Goal: Transaction & Acquisition: Purchase product/service

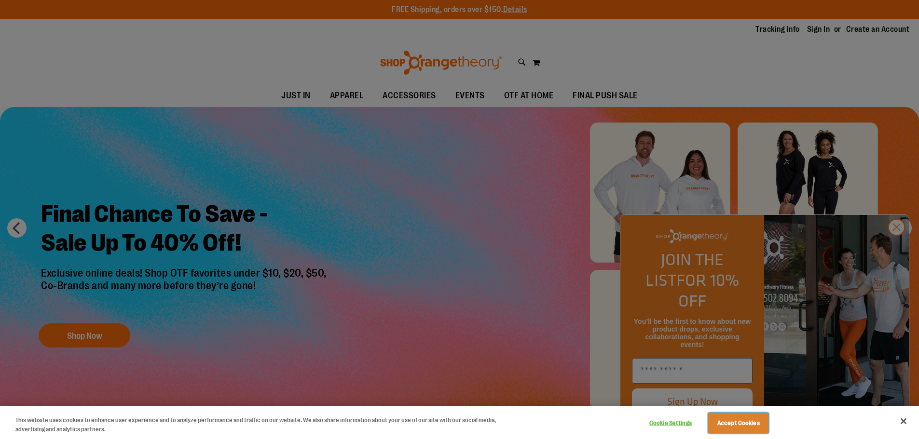
click at [729, 425] on button "Accept Cookies" at bounding box center [738, 423] width 60 height 20
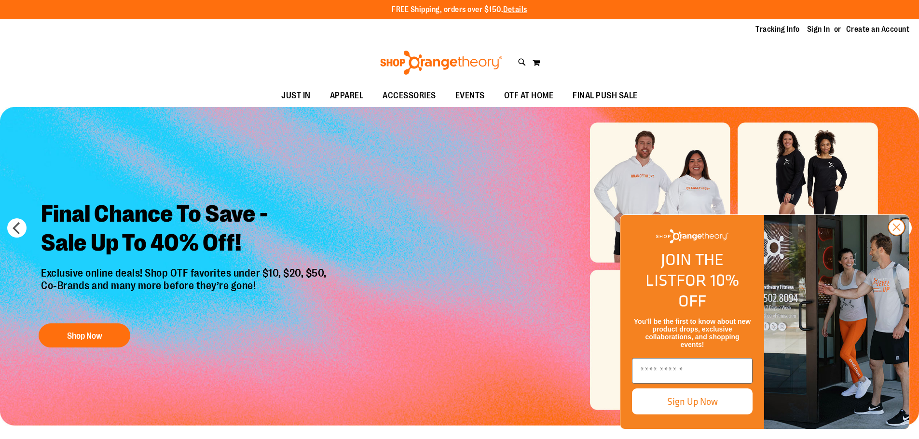
click at [899, 235] on circle "Close dialog" at bounding box center [897, 227] width 16 height 16
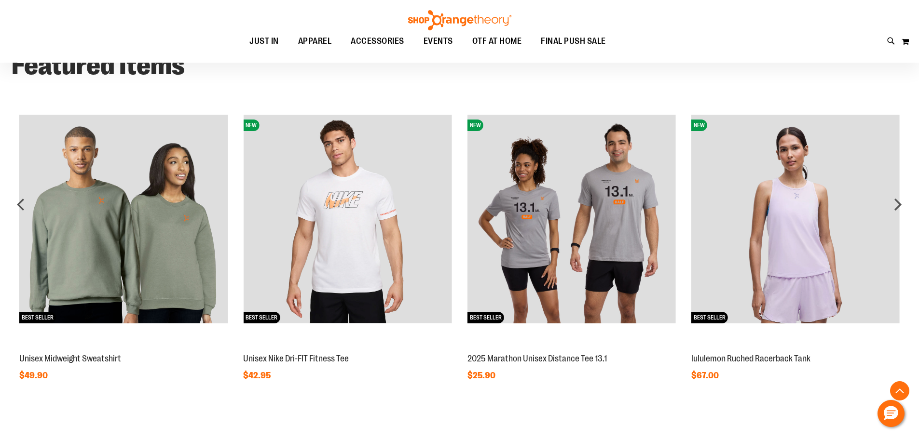
scroll to position [868, 0]
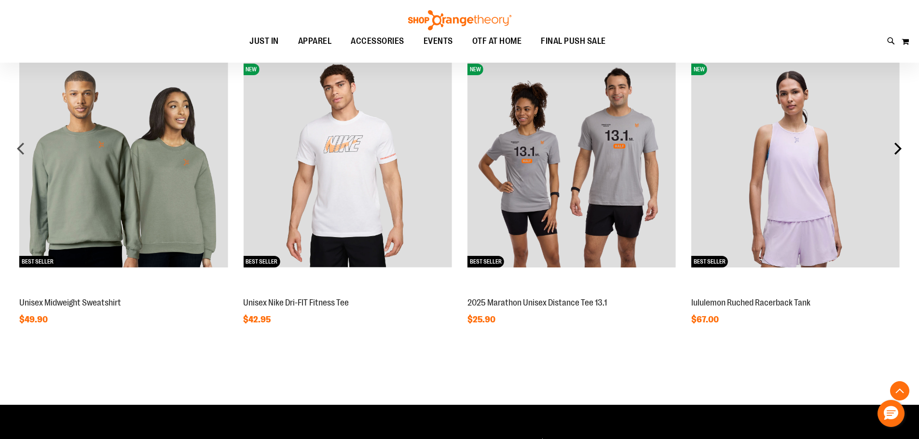
click at [897, 145] on div "next" at bounding box center [897, 148] width 19 height 19
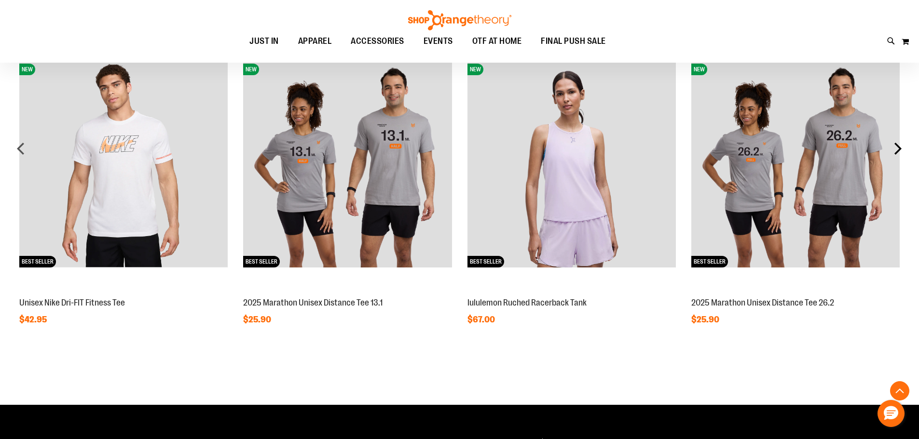
click at [897, 148] on div "next" at bounding box center [897, 148] width 19 height 19
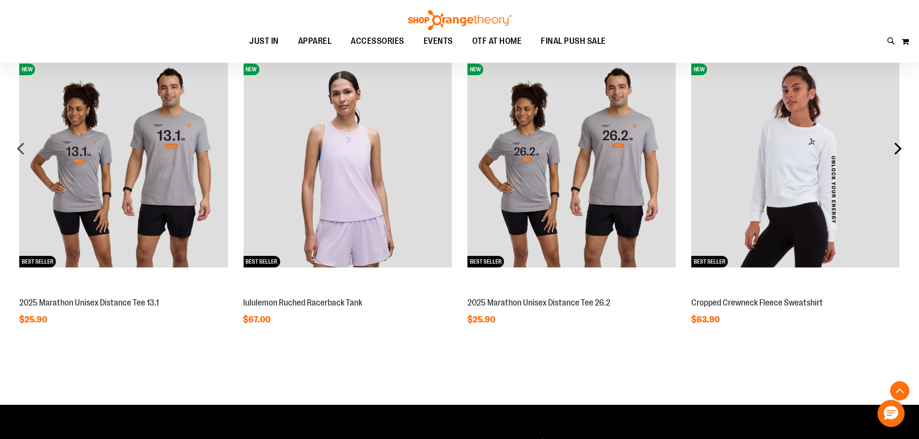
click at [898, 147] on div "next" at bounding box center [897, 148] width 19 height 19
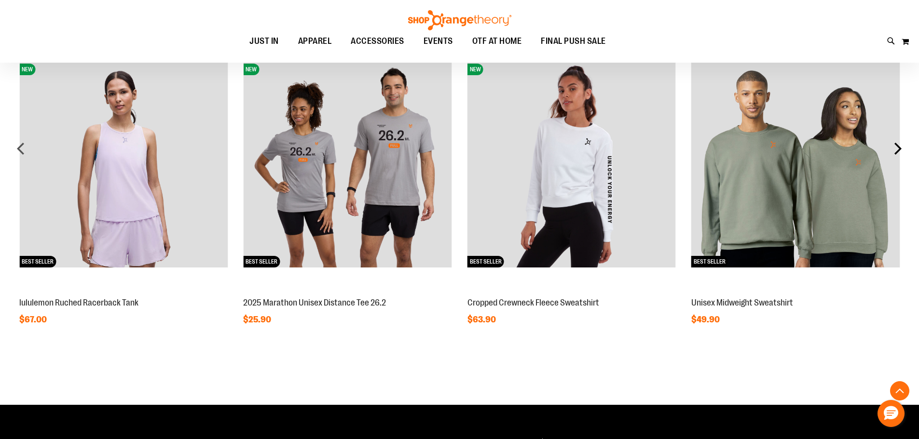
click at [898, 148] on div "next" at bounding box center [897, 148] width 19 height 19
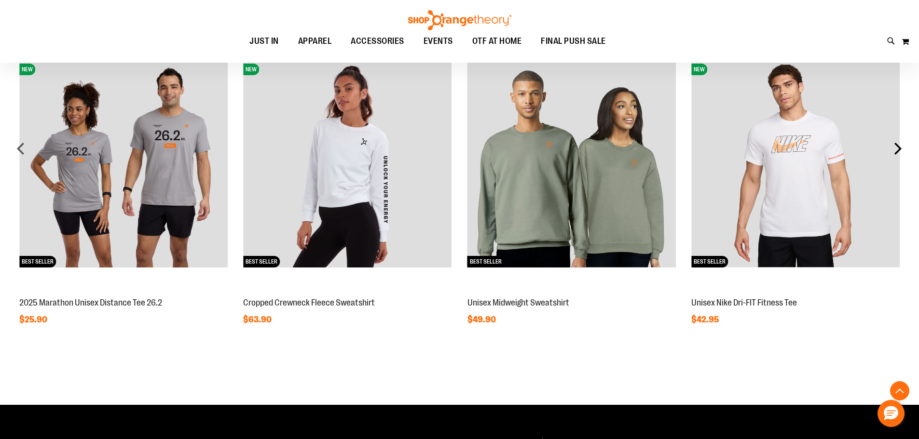
click at [899, 148] on div "next" at bounding box center [897, 148] width 19 height 19
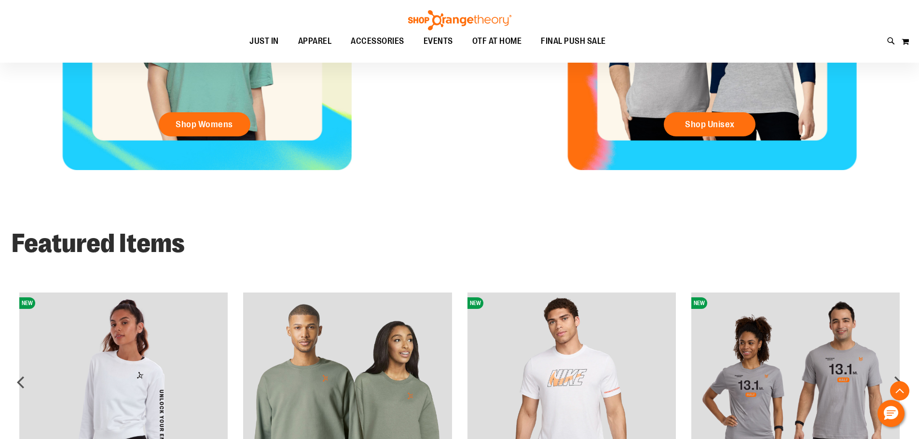
scroll to position [589, 0]
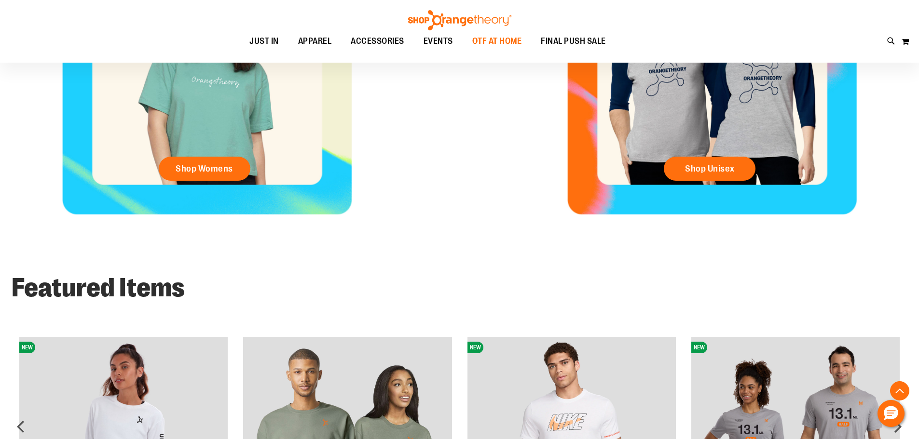
click at [511, 37] on span "OTF AT HOME" at bounding box center [497, 41] width 50 height 22
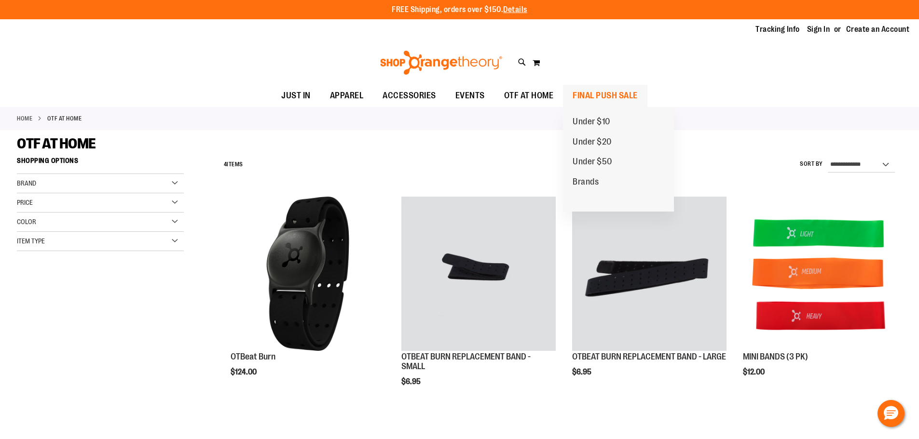
click at [628, 92] on span "FINAL PUSH SALE" at bounding box center [605, 96] width 65 height 22
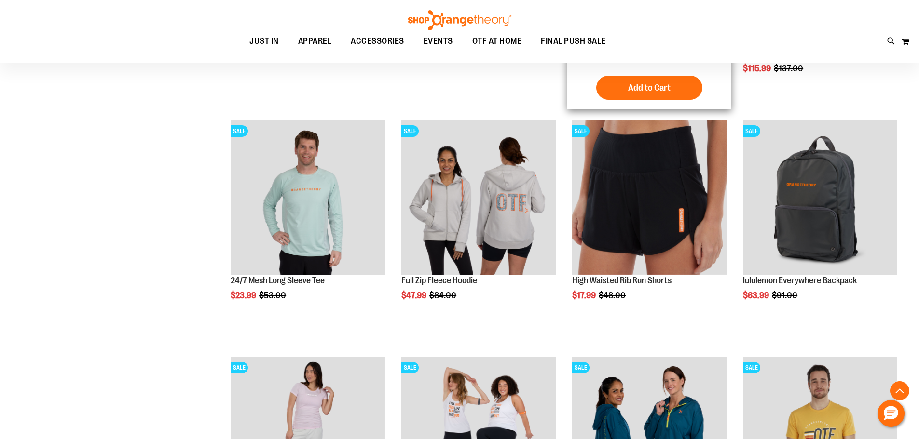
scroll to position [337, 0]
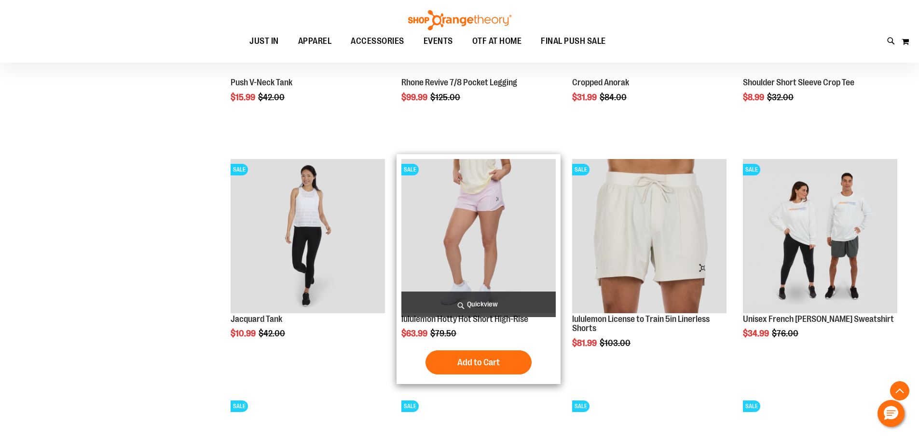
scroll to position [1013, 0]
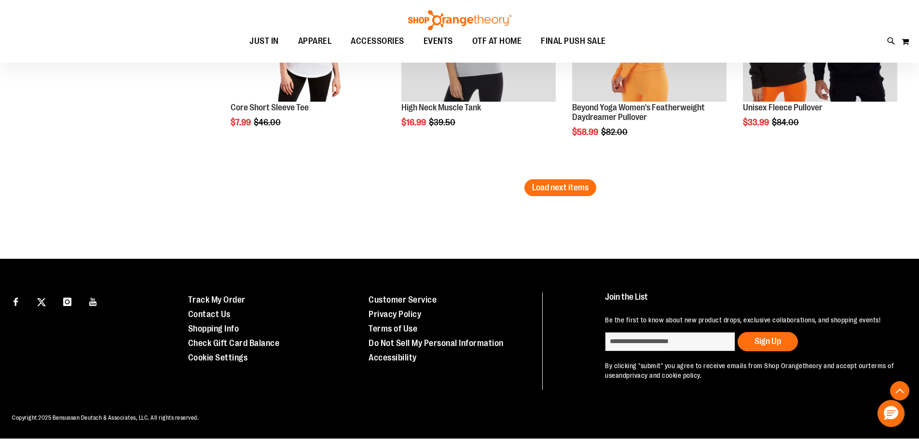
scroll to position [2153, 0]
click at [579, 183] on span "Load next items" at bounding box center [560, 188] width 56 height 10
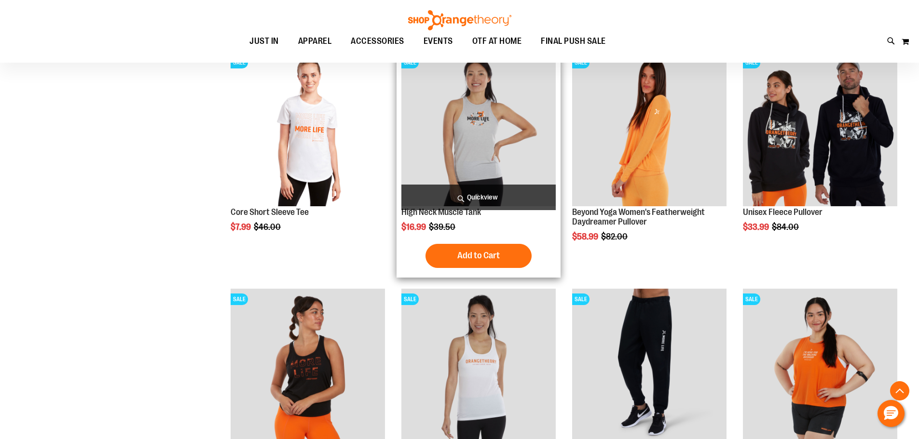
scroll to position [2097, 0]
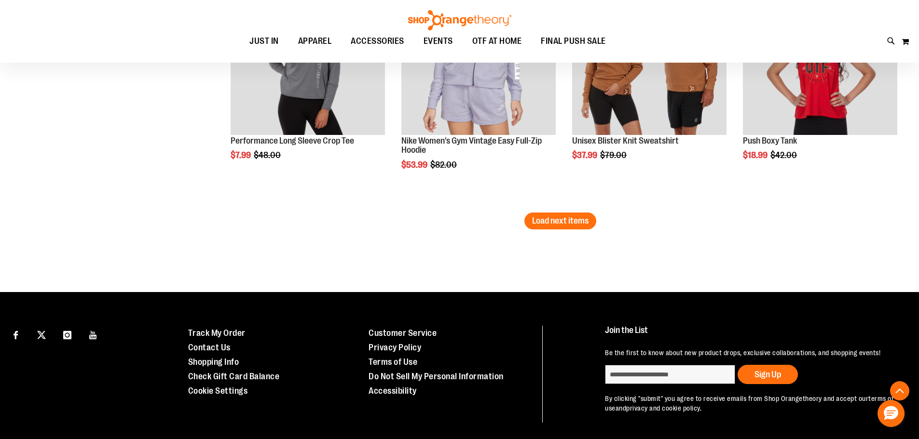
scroll to position [2821, 0]
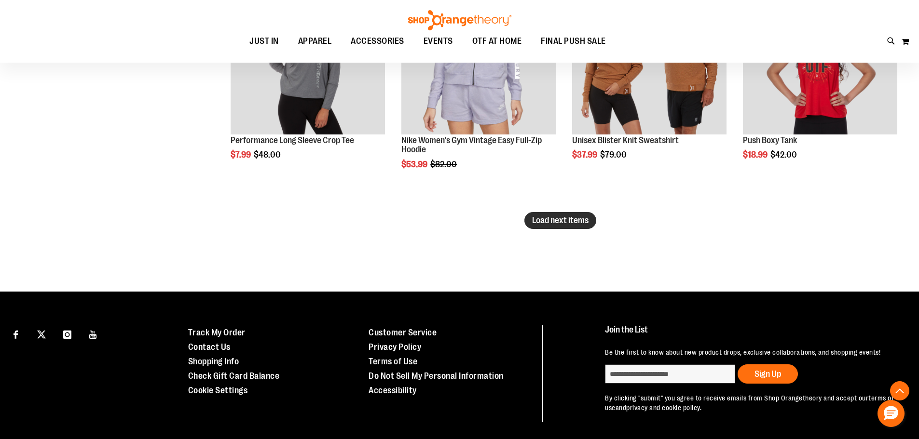
click at [572, 222] on span "Load next items" at bounding box center [560, 221] width 56 height 10
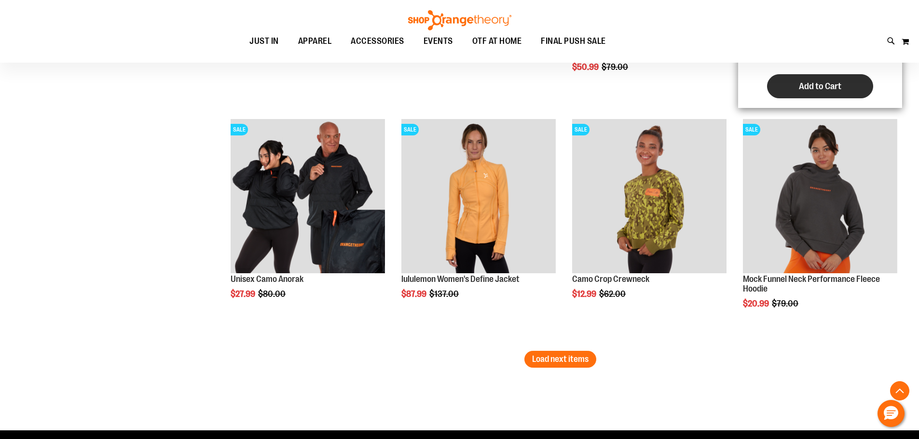
scroll to position [3400, 0]
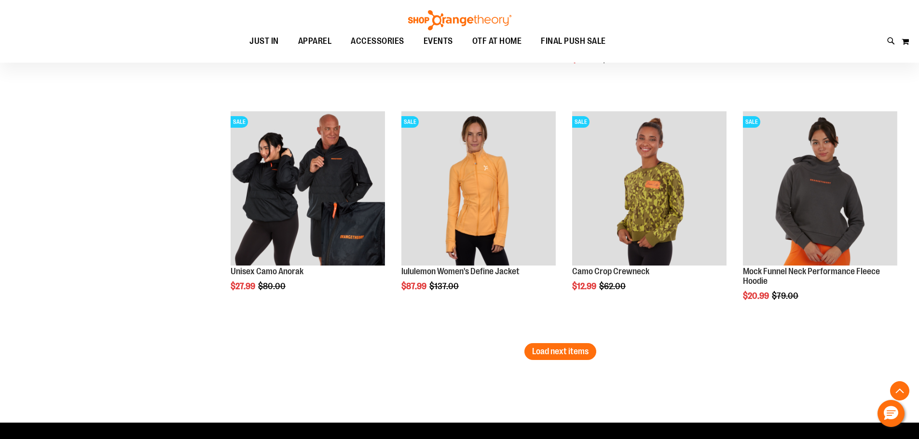
click at [548, 346] on button "Load next items" at bounding box center [560, 351] width 72 height 17
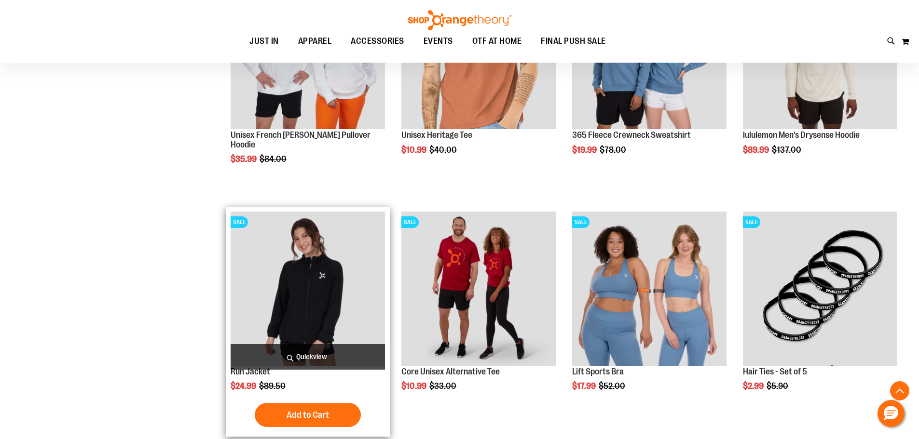
scroll to position [4075, 0]
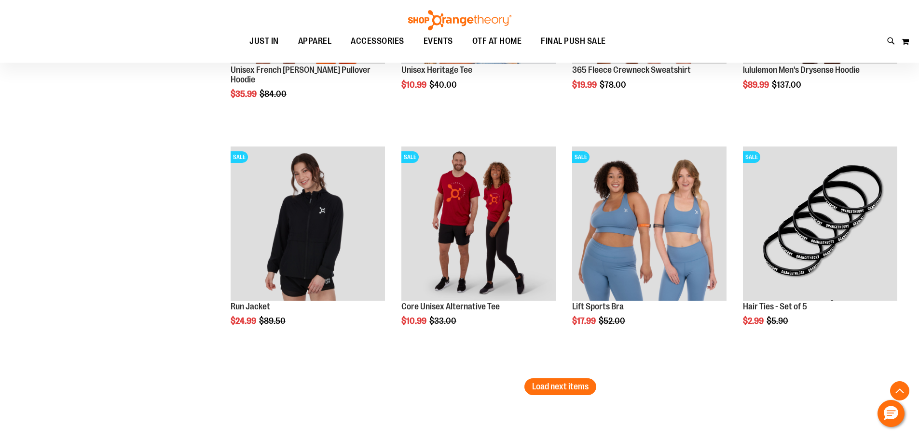
click at [585, 389] on span "Load next items" at bounding box center [560, 387] width 56 height 10
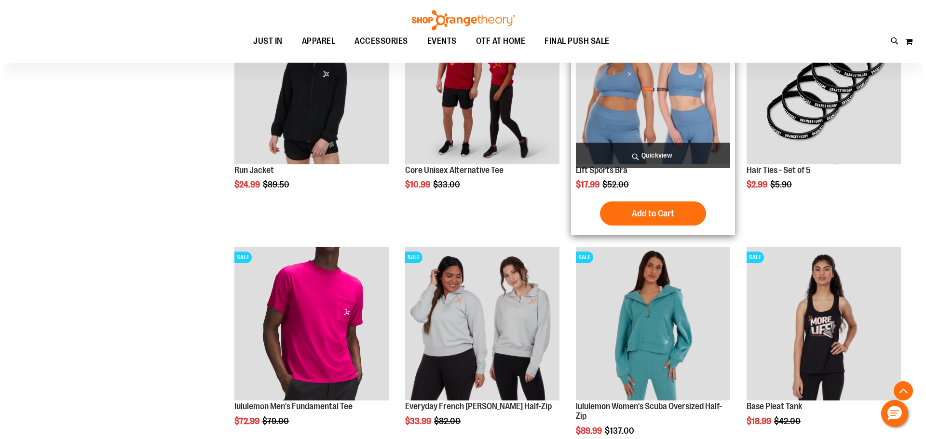
scroll to position [4220, 0]
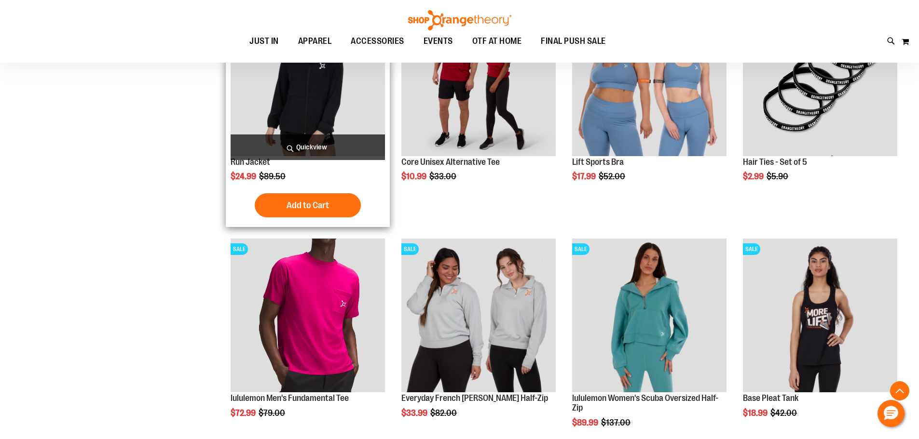
click at [311, 145] on span "Quickview" at bounding box center [308, 148] width 154 height 26
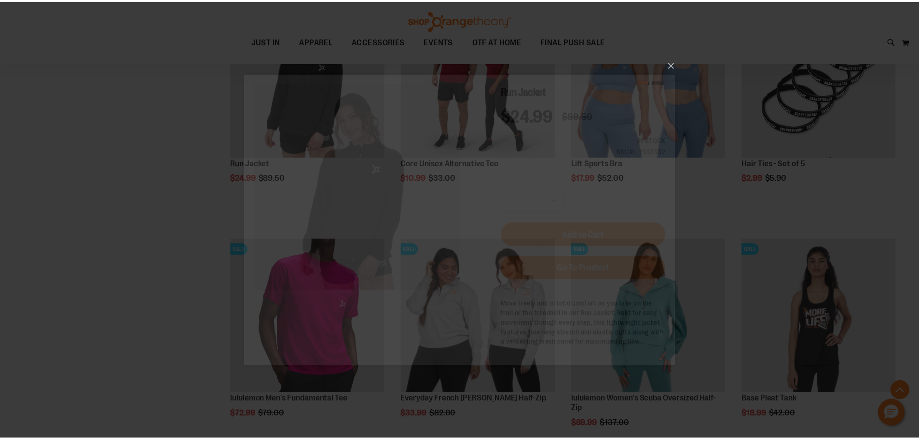
scroll to position [0, 0]
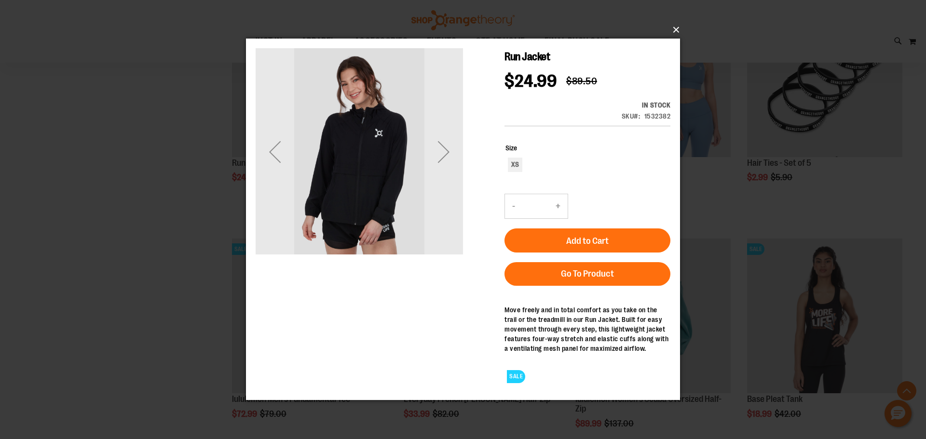
click at [677, 29] on button "×" at bounding box center [466, 29] width 434 height 21
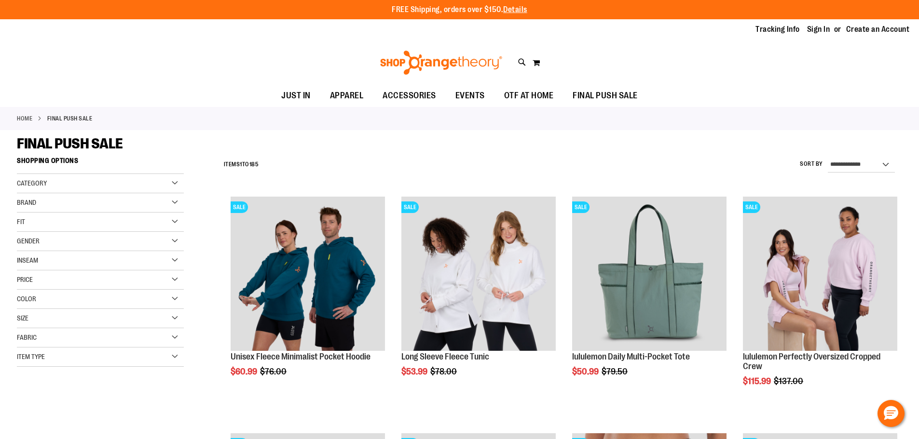
click at [176, 321] on div "Size" at bounding box center [100, 318] width 167 height 19
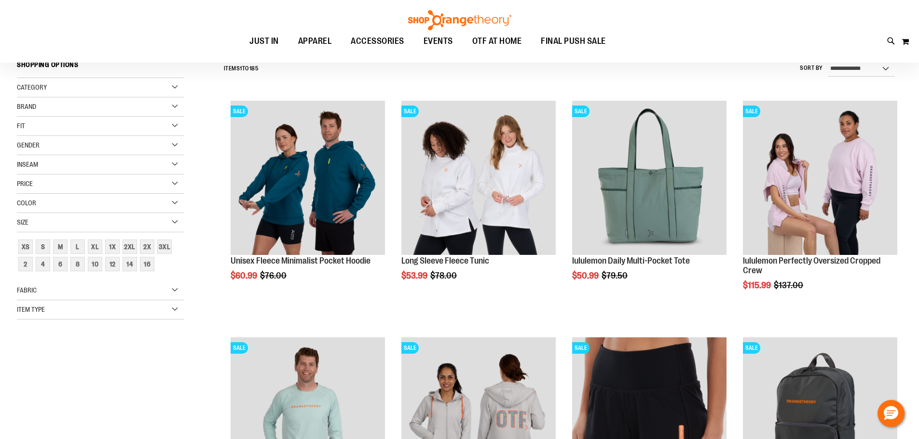
scroll to position [96, 0]
click at [42, 247] on div "S" at bounding box center [43, 246] width 14 height 14
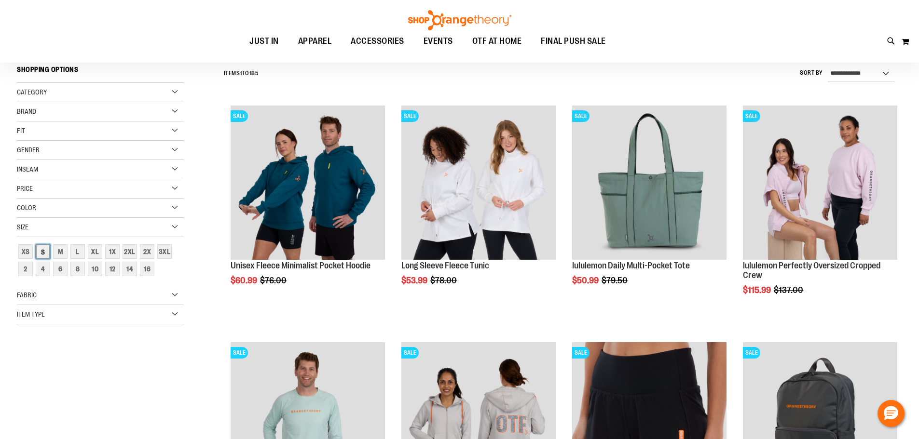
scroll to position [90, 0]
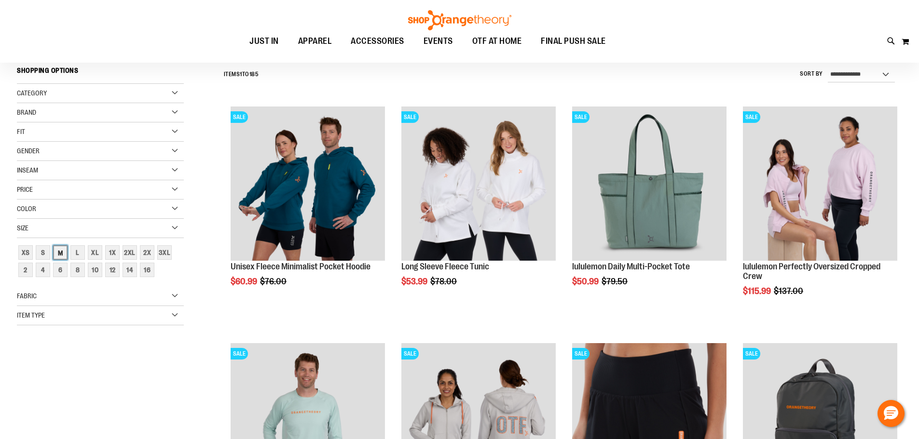
click at [62, 251] on div "M" at bounding box center [60, 253] width 14 height 14
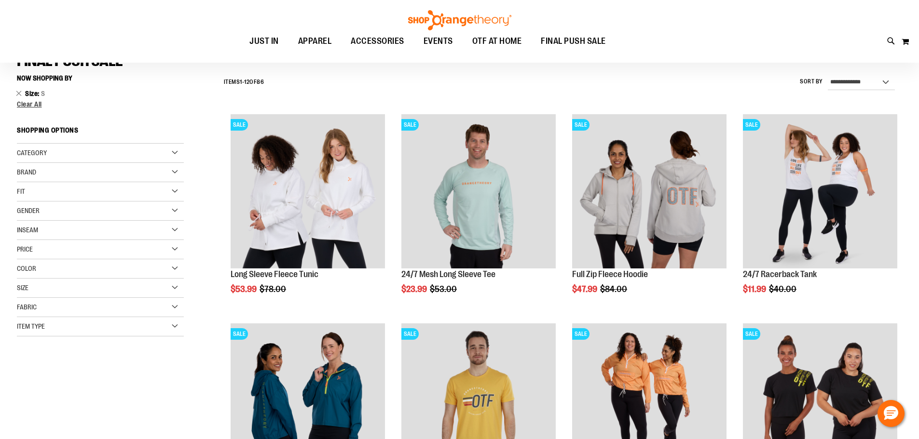
scroll to position [145, 0]
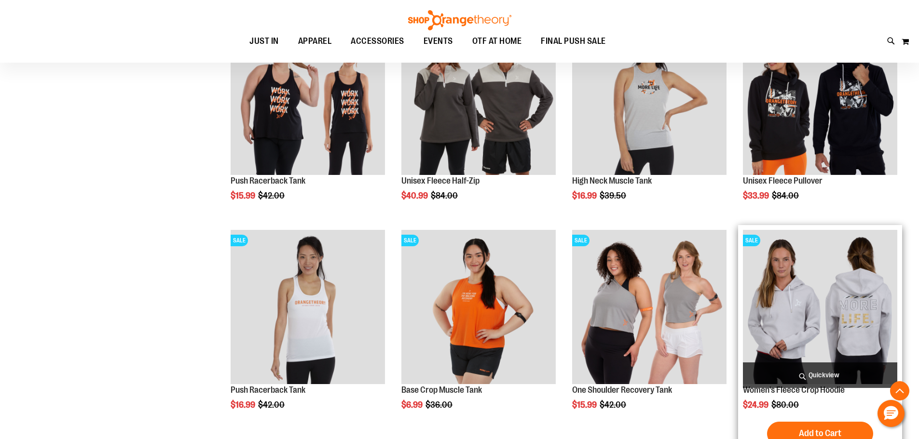
scroll to position [821, 0]
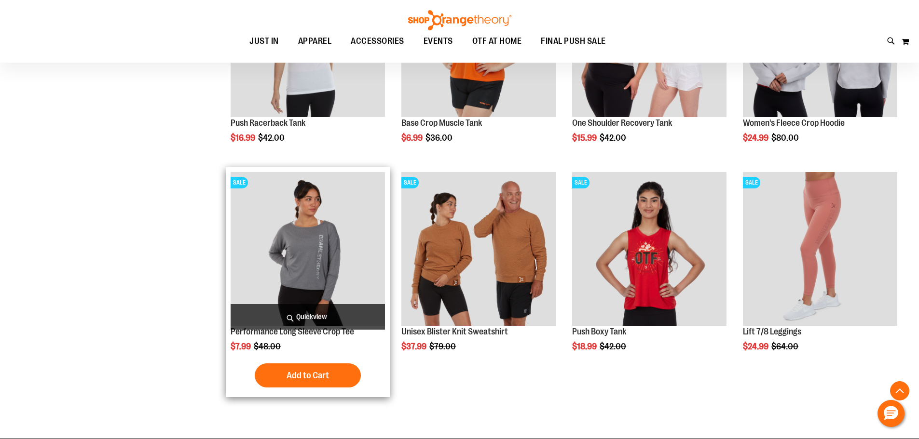
scroll to position [1110, 0]
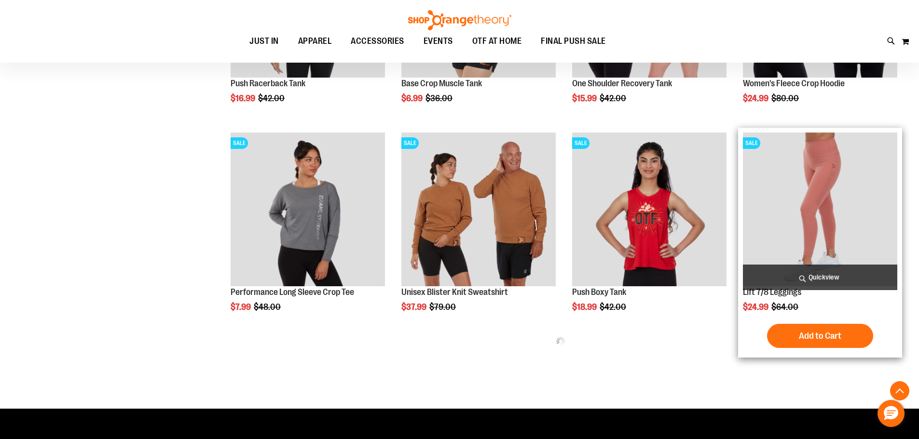
click at [815, 202] on img "product" at bounding box center [820, 210] width 154 height 154
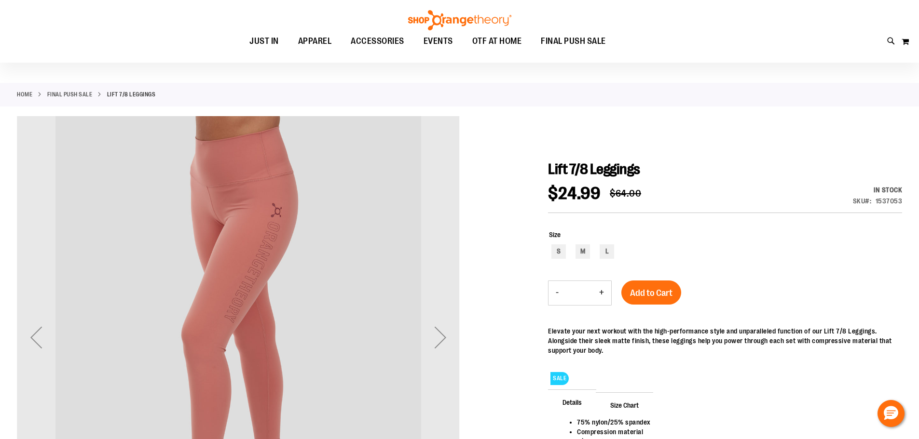
scroll to position [48, 0]
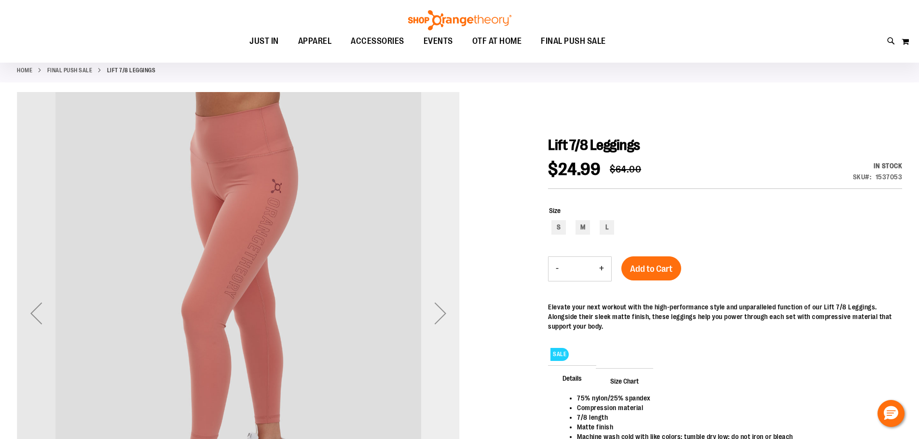
click at [439, 317] on div "Next" at bounding box center [440, 313] width 39 height 39
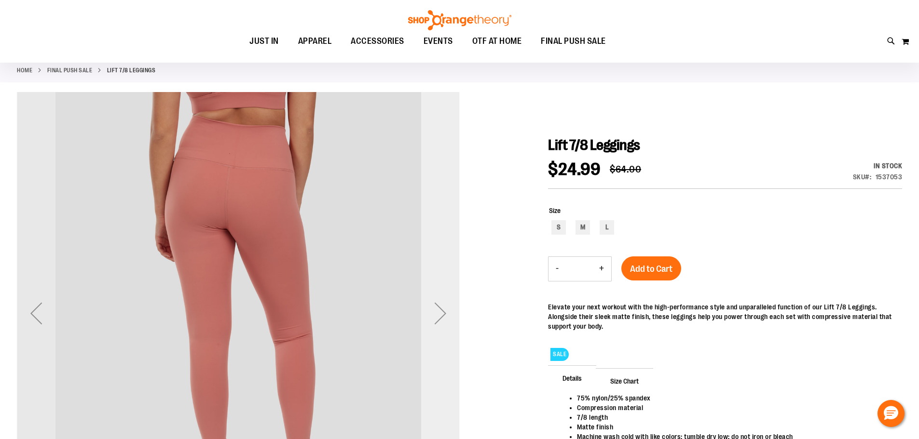
click at [440, 315] on div "Next" at bounding box center [440, 313] width 39 height 39
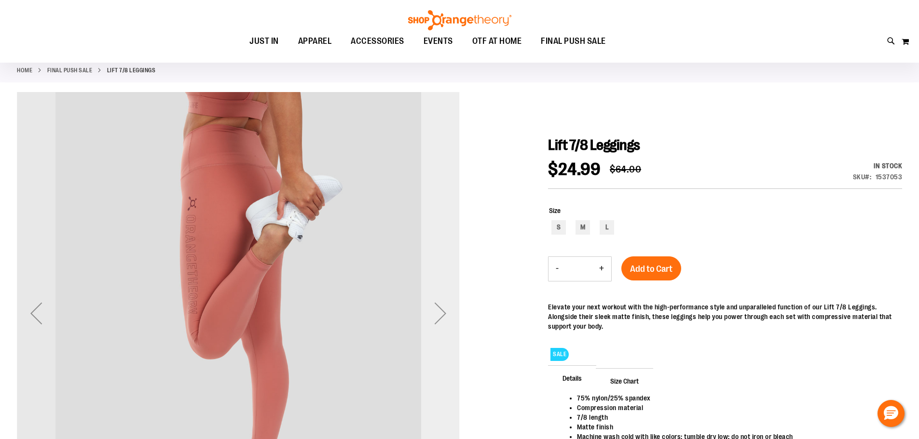
click at [445, 313] on div "Next" at bounding box center [440, 313] width 39 height 39
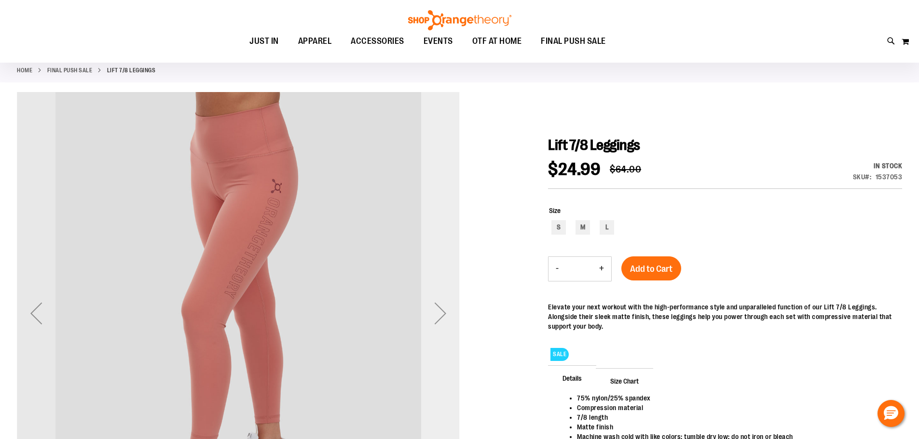
click at [446, 312] on div "Next" at bounding box center [440, 313] width 39 height 39
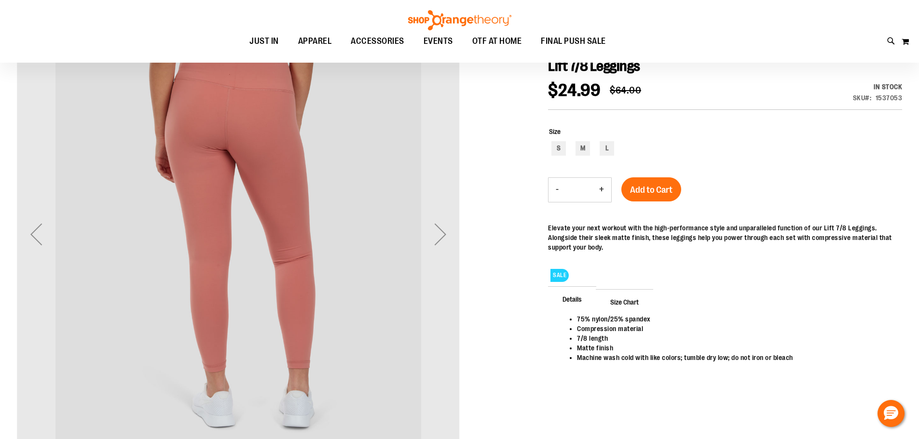
scroll to position [144, 0]
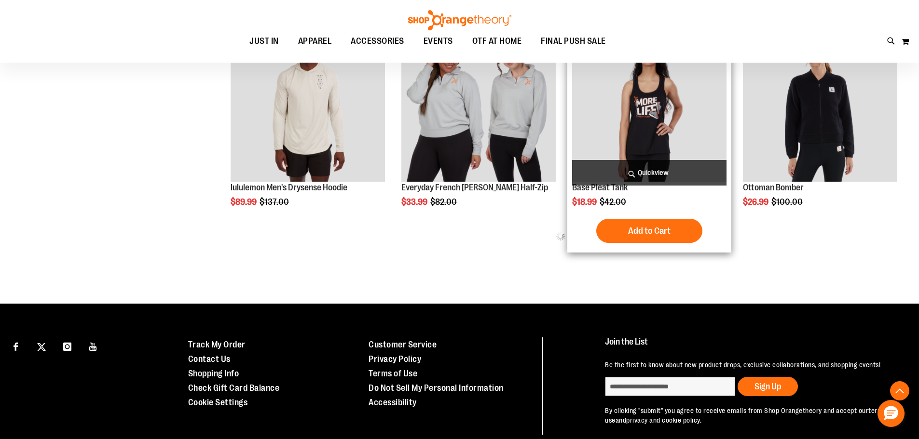
scroll to position [560, 0]
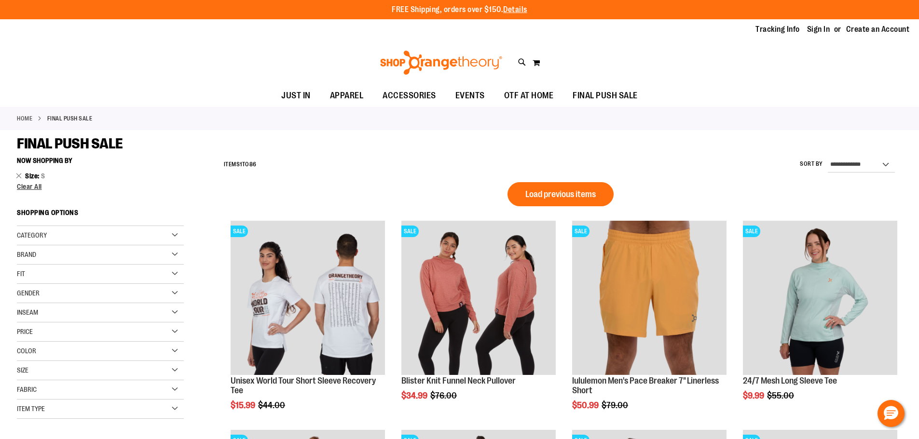
click at [169, 371] on div "Size" at bounding box center [100, 370] width 167 height 19
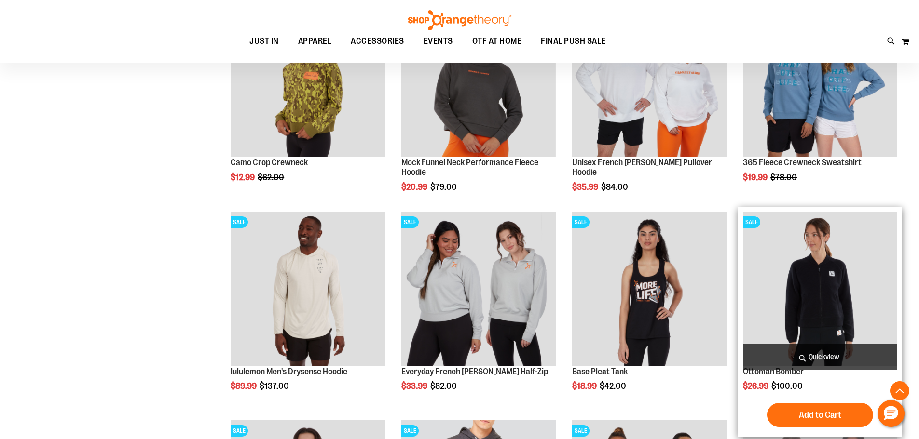
scroll to position [482, 0]
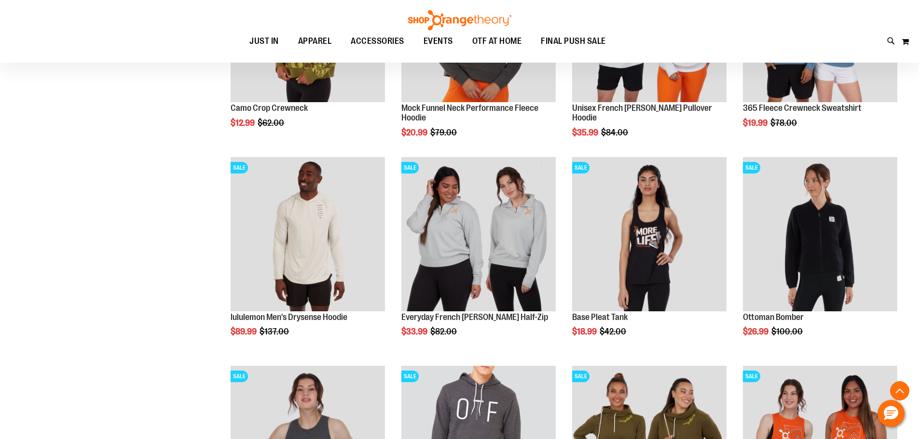
drag, startPoint x: 819, startPoint y: 224, endPoint x: 727, endPoint y: 0, distance: 242.1
click at [727, 0] on div "Toggle Nav Search Popular Suggestions Advanced Search" at bounding box center [459, 31] width 919 height 63
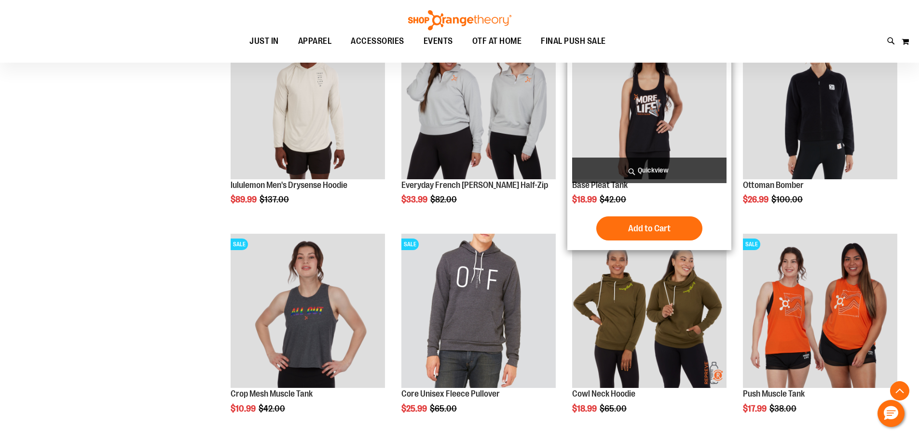
scroll to position [627, 0]
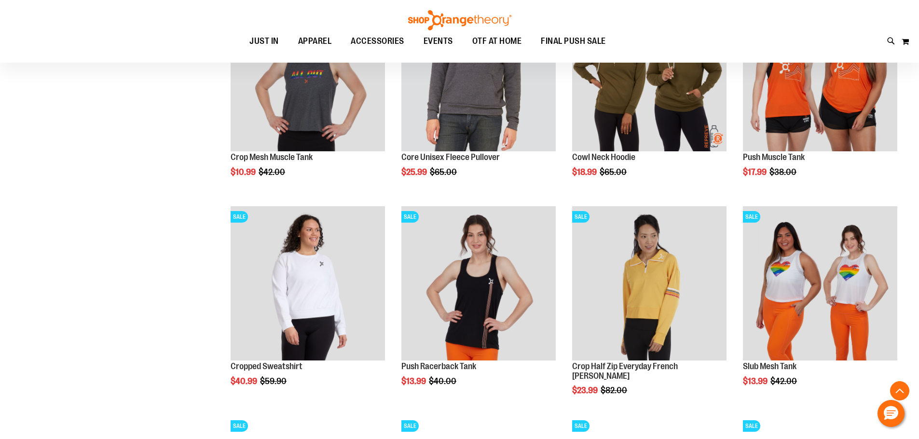
scroll to position [868, 0]
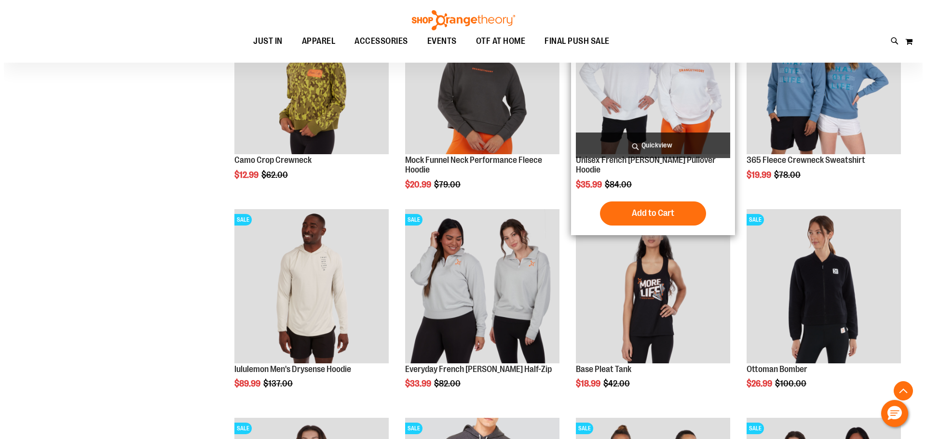
scroll to position [434, 0]
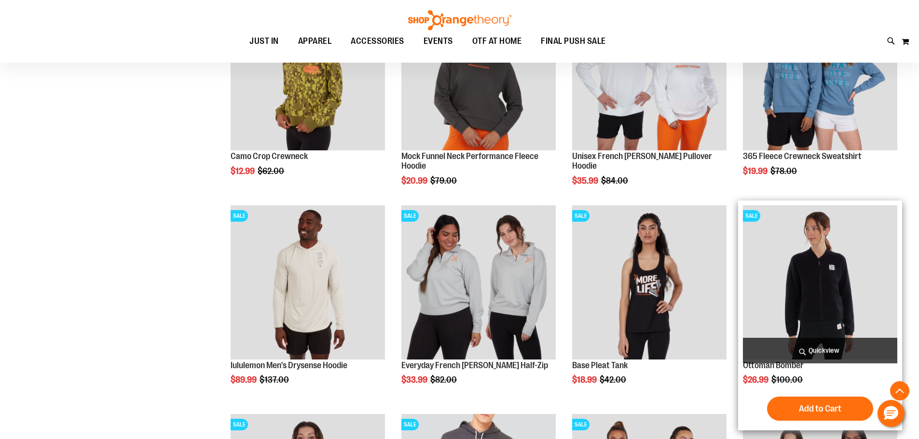
click at [799, 347] on span "Quickview" at bounding box center [820, 351] width 154 height 26
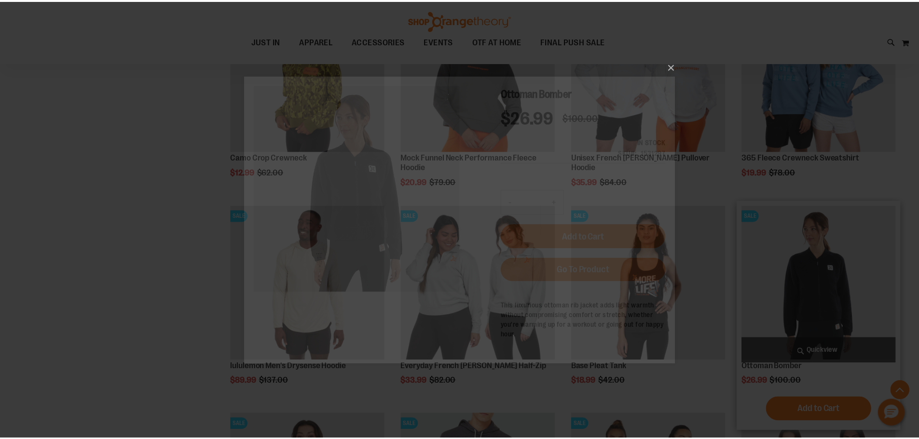
scroll to position [0, 0]
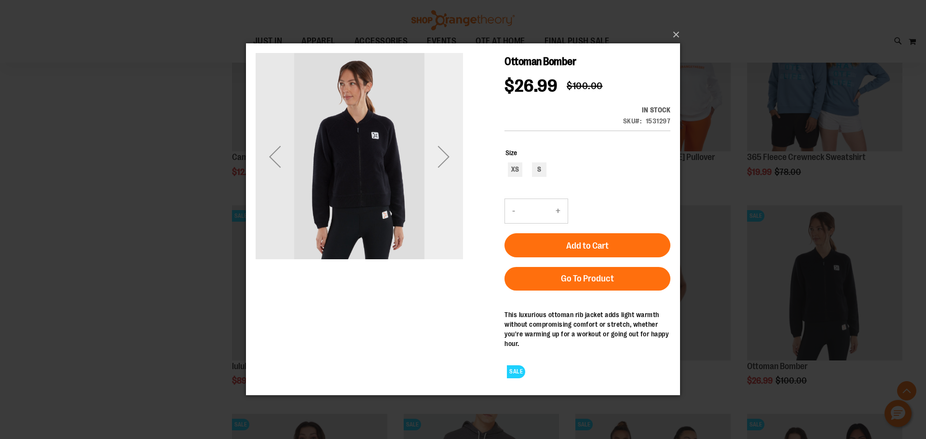
click at [440, 163] on div "Next" at bounding box center [444, 156] width 39 height 39
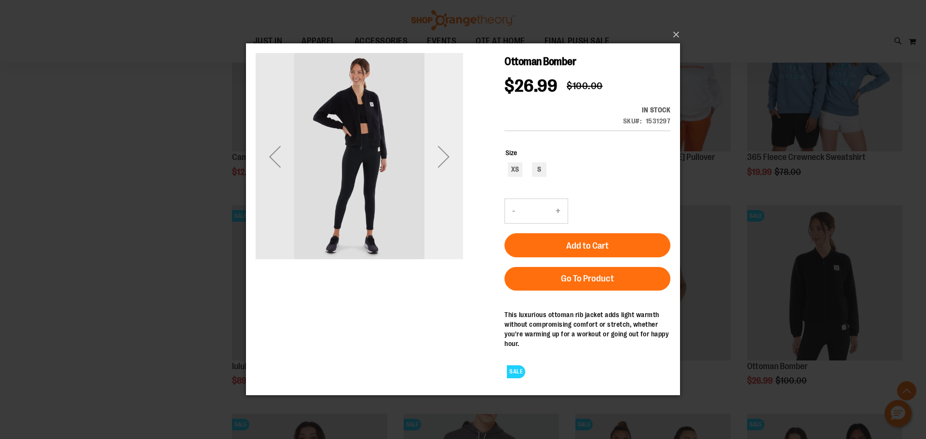
click at [440, 162] on div "Next" at bounding box center [444, 156] width 39 height 39
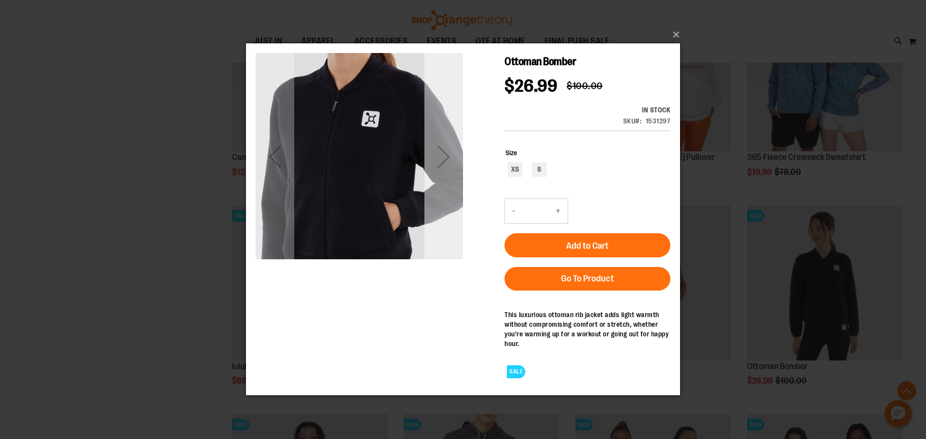
click at [444, 159] on div "Next" at bounding box center [444, 156] width 39 height 39
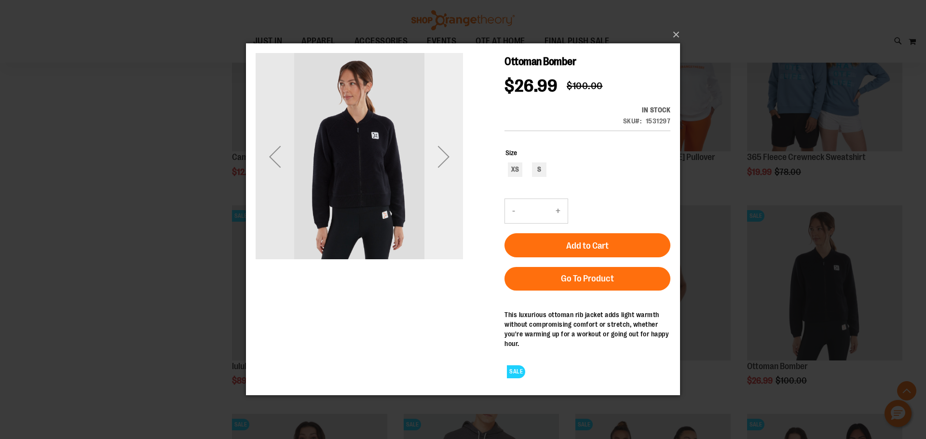
click at [447, 154] on div "Next" at bounding box center [444, 156] width 39 height 39
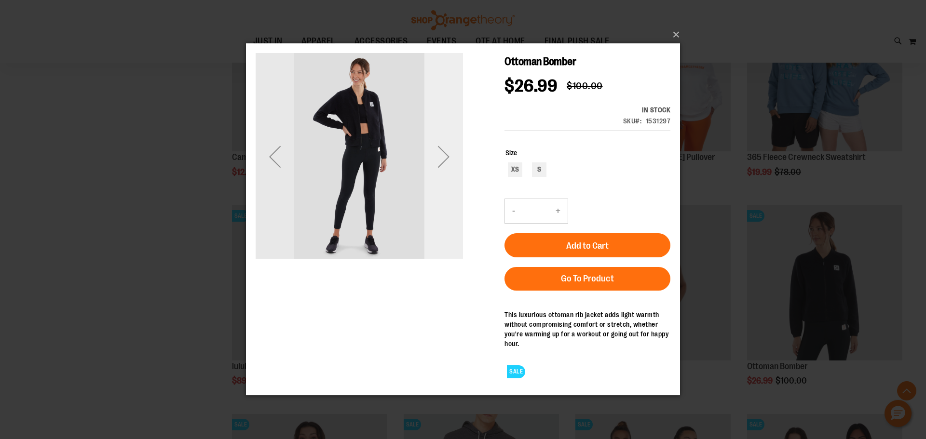
click at [449, 152] on div "Next" at bounding box center [444, 156] width 39 height 39
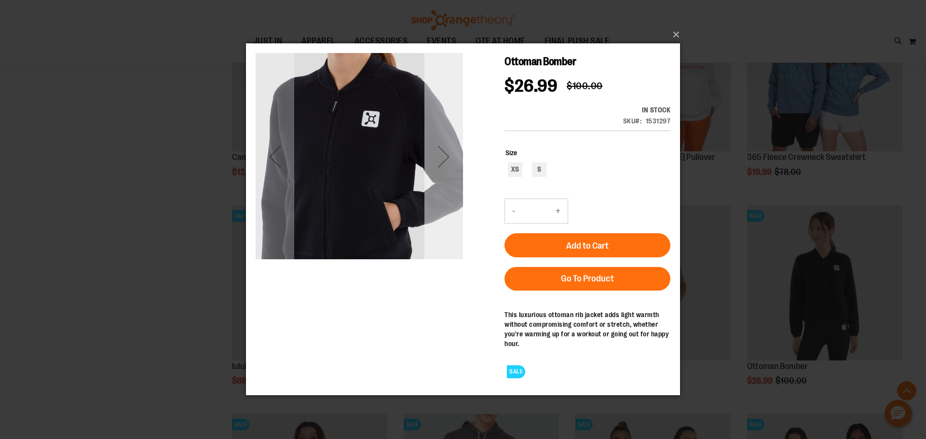
click at [451, 151] on div "Next" at bounding box center [444, 156] width 39 height 39
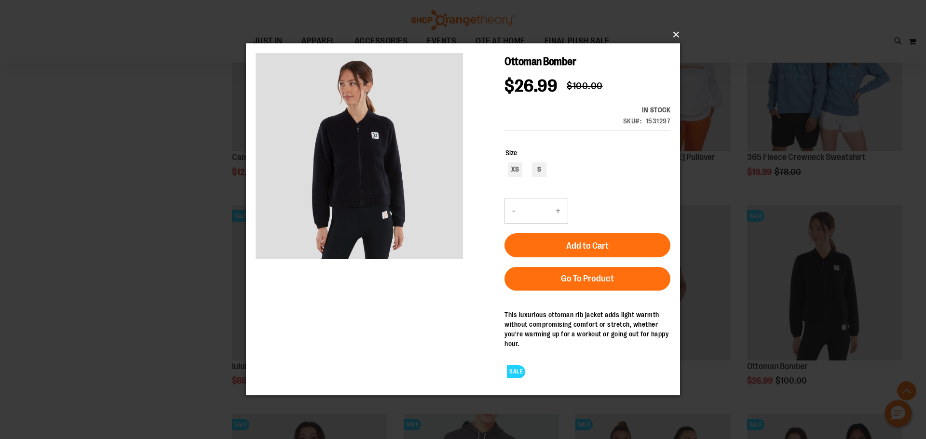
click at [674, 34] on button "×" at bounding box center [466, 34] width 434 height 21
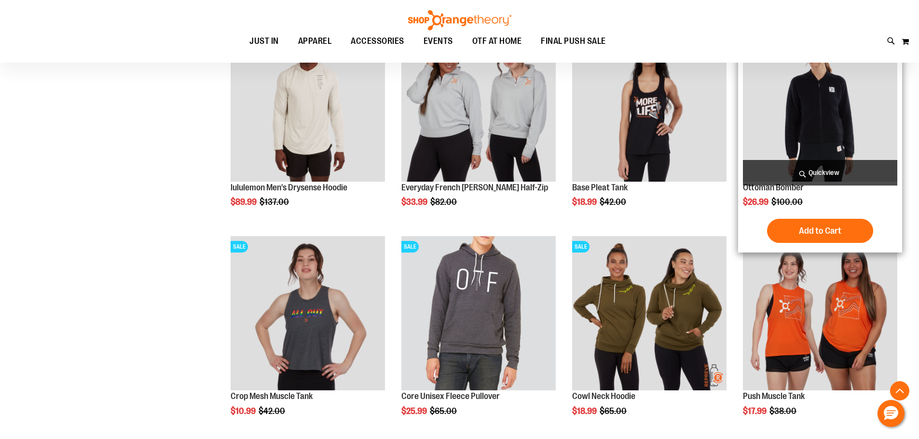
scroll to position [627, 0]
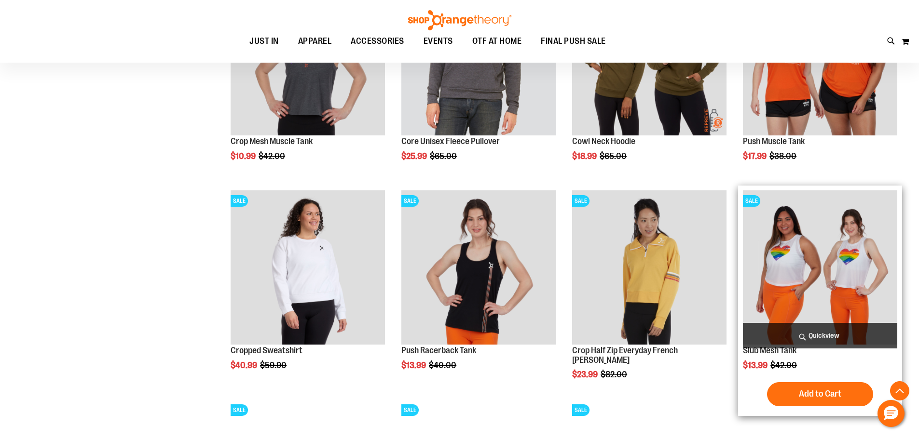
scroll to position [868, 0]
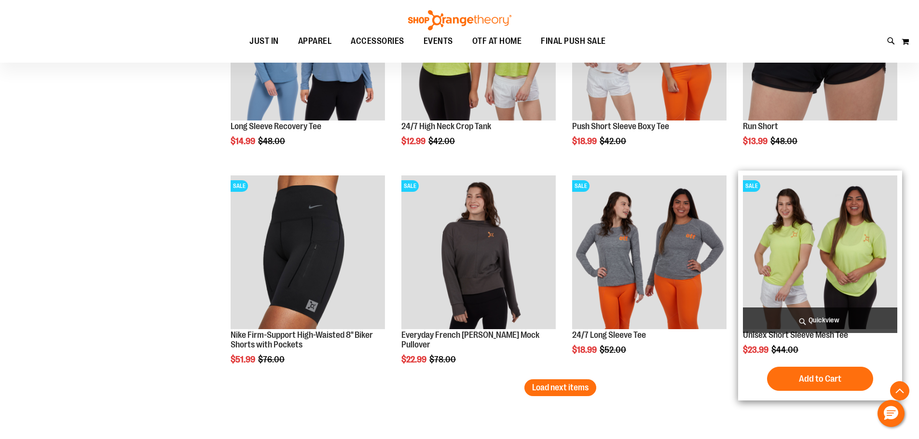
scroll to position [1736, 0]
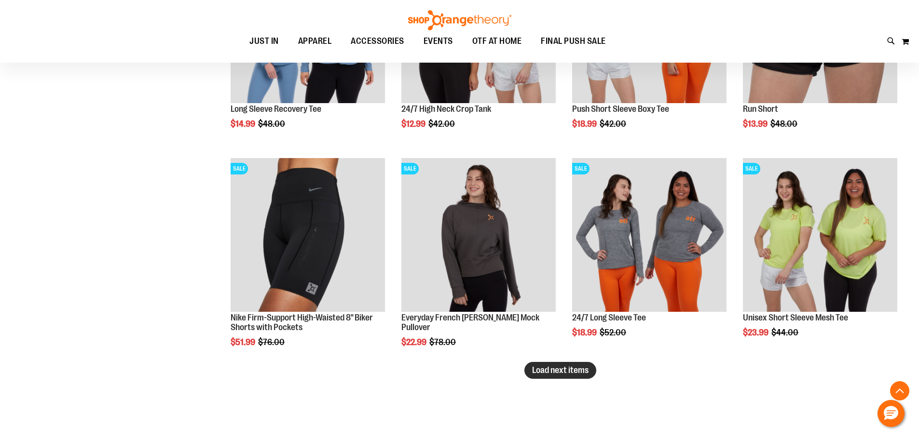
click at [580, 372] on span "Load next items" at bounding box center [560, 371] width 56 height 10
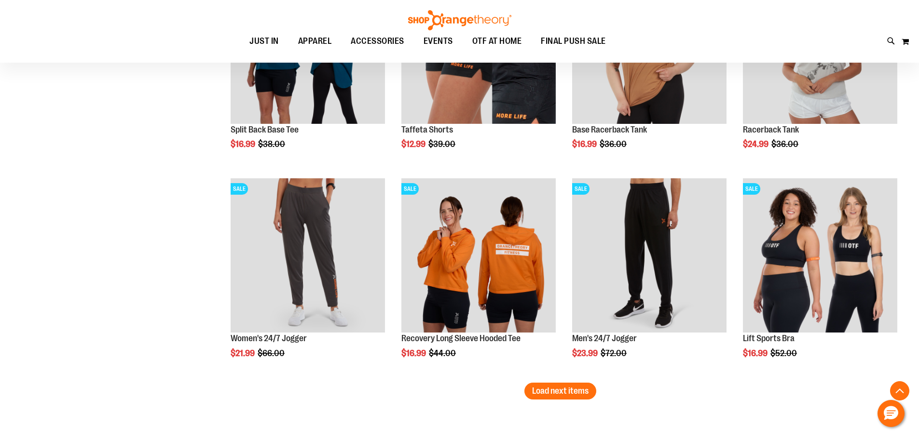
scroll to position [2363, 0]
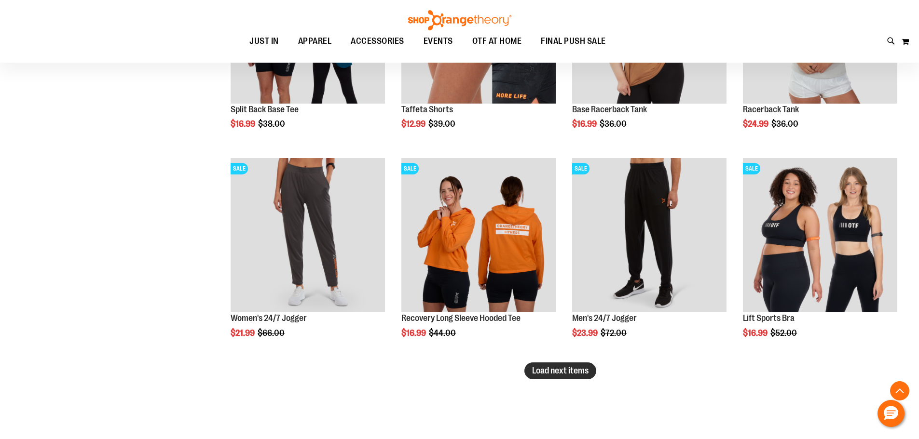
click at [578, 369] on span "Load next items" at bounding box center [560, 371] width 56 height 10
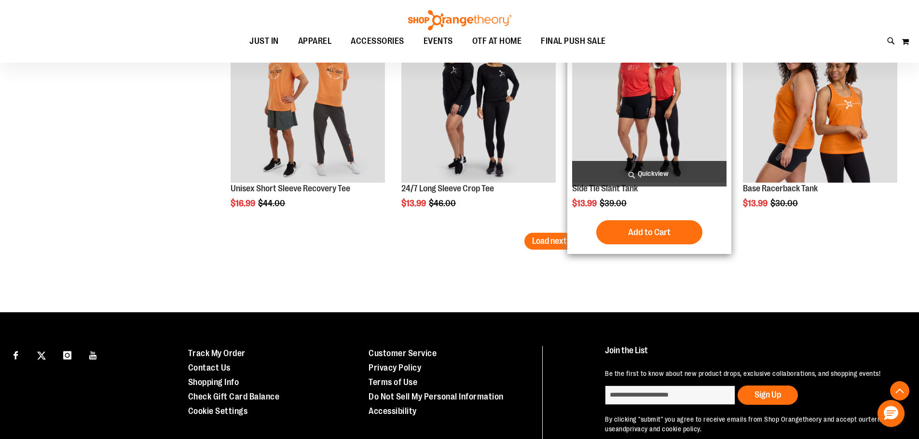
scroll to position [3135, 0]
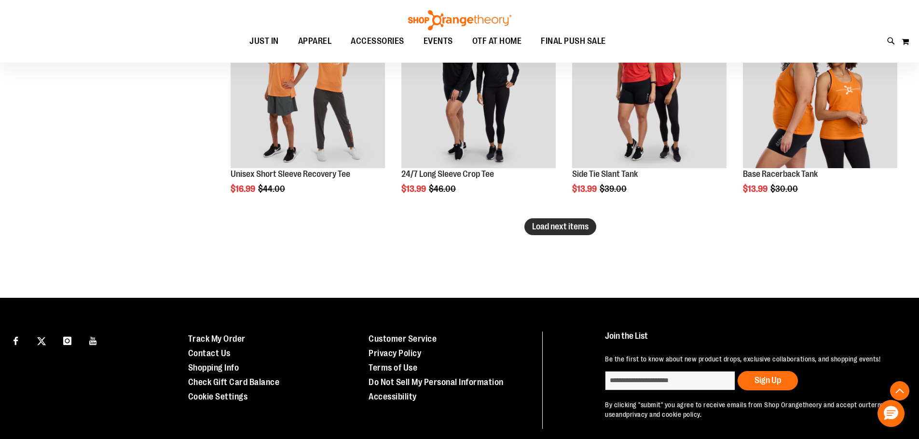
click at [575, 220] on button "Load next items" at bounding box center [560, 227] width 72 height 17
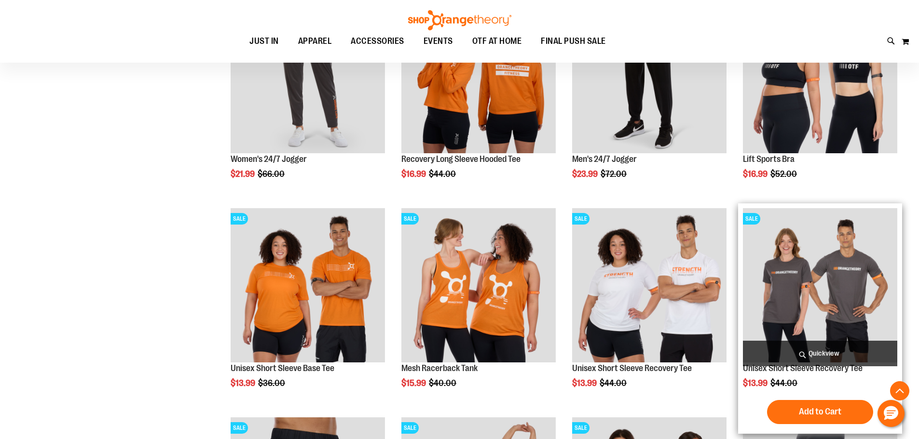
scroll to position [2460, 0]
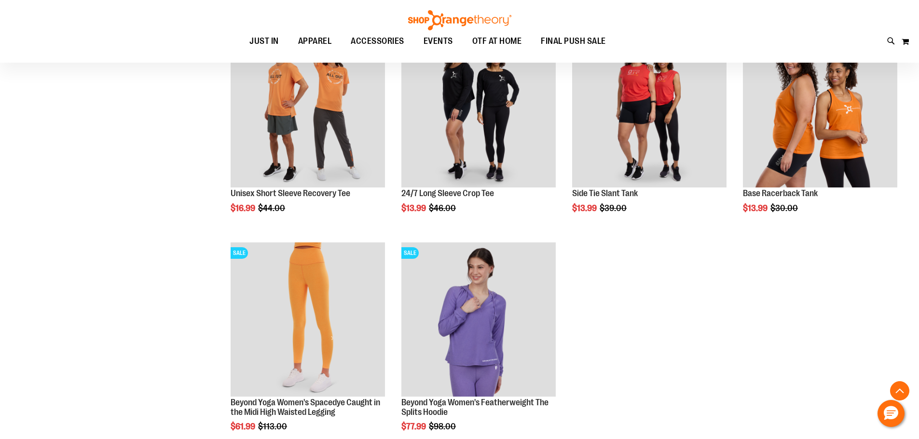
scroll to position [3135, 0]
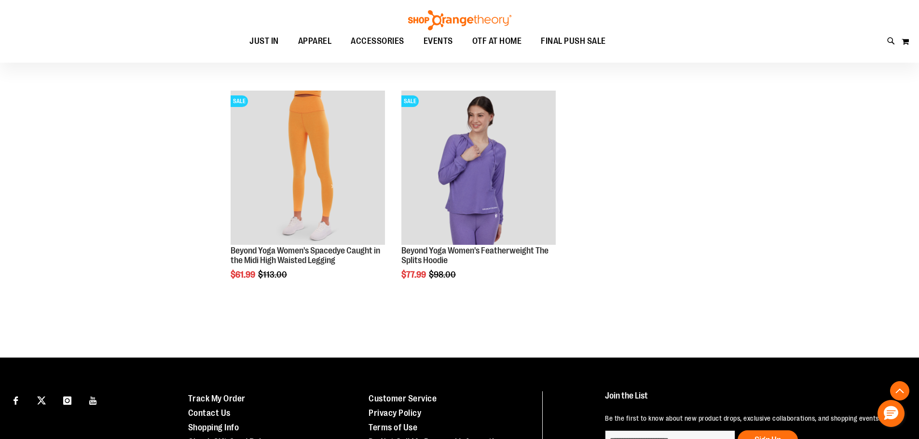
scroll to position [3280, 0]
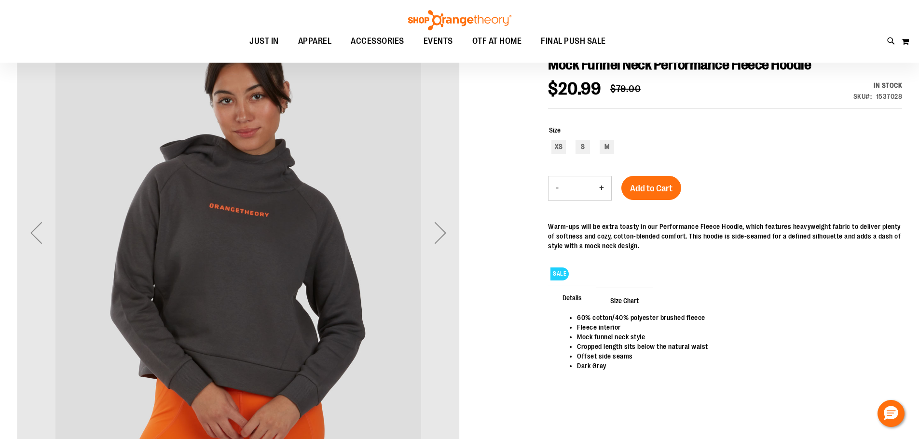
scroll to position [144, 0]
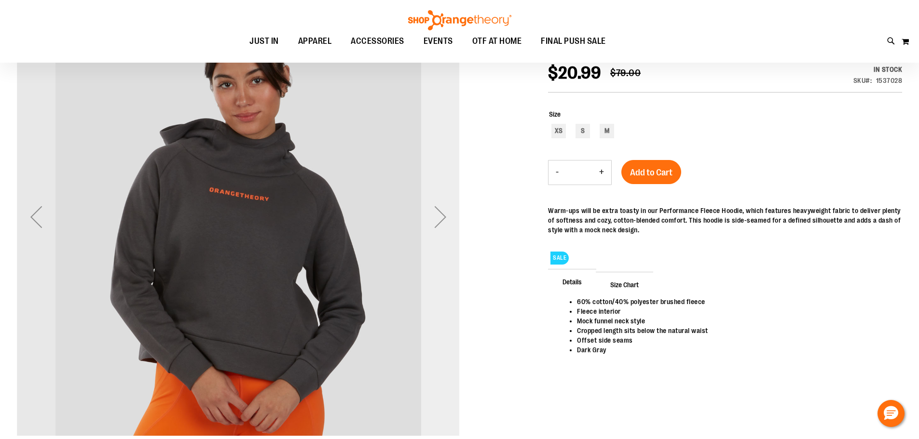
click at [438, 219] on div "Next" at bounding box center [440, 217] width 39 height 39
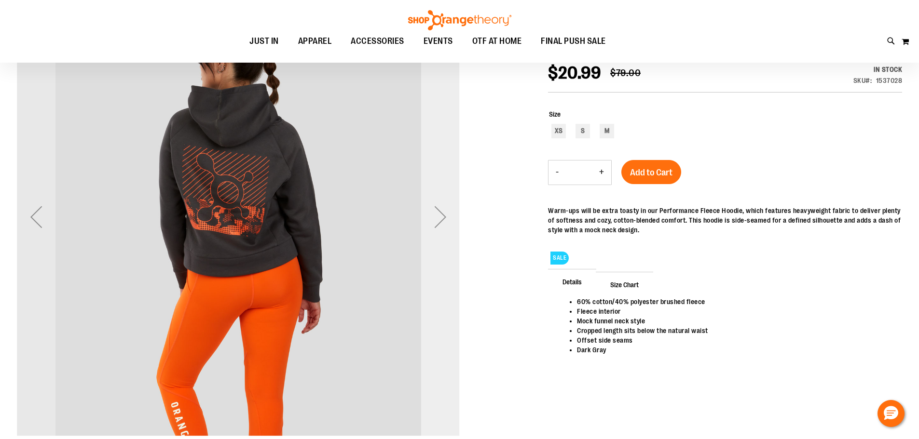
click at [437, 220] on div "Next" at bounding box center [440, 217] width 39 height 39
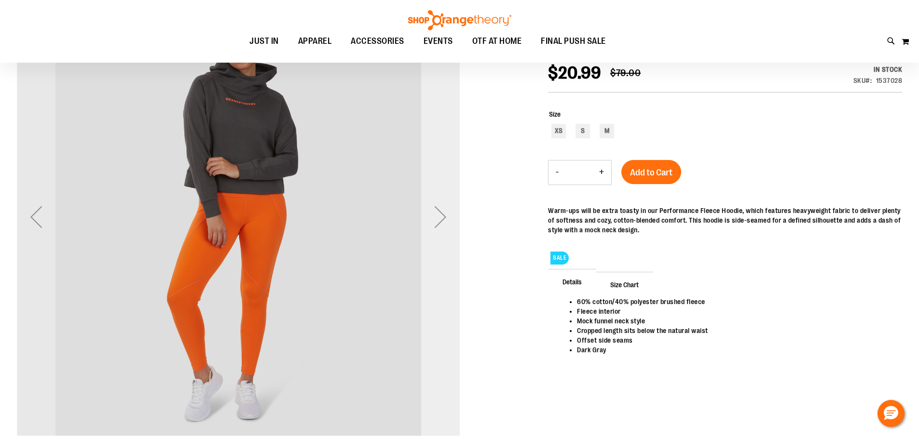
click at [439, 219] on div "Next" at bounding box center [440, 217] width 39 height 39
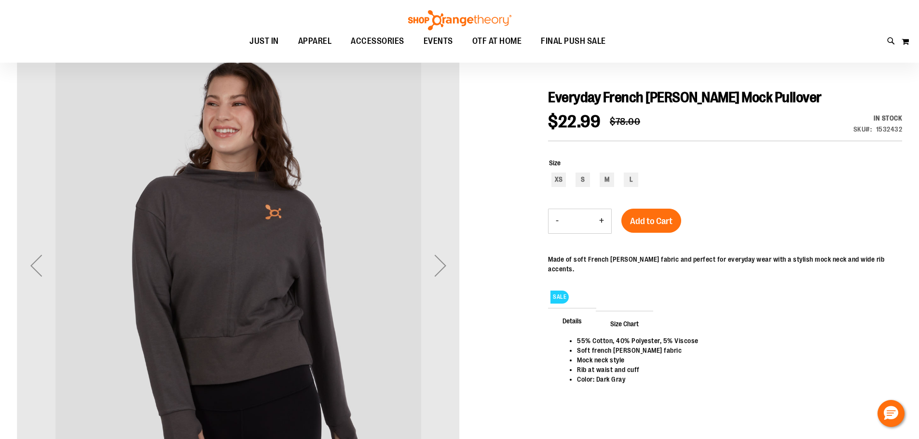
scroll to position [96, 0]
click at [437, 264] on div "Next" at bounding box center [440, 265] width 39 height 39
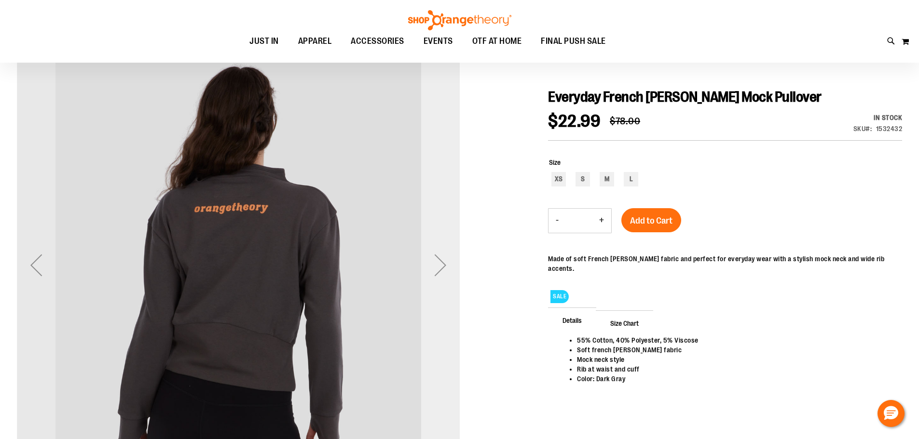
click at [437, 264] on div "Next" at bounding box center [440, 265] width 39 height 39
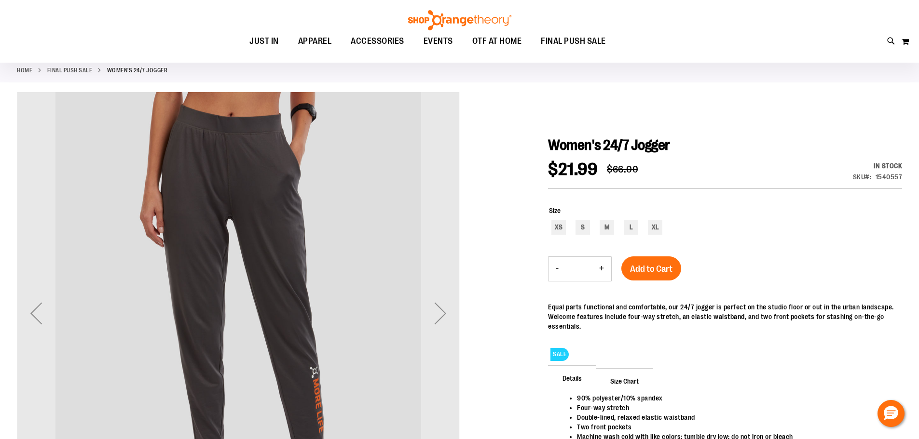
scroll to position [96, 0]
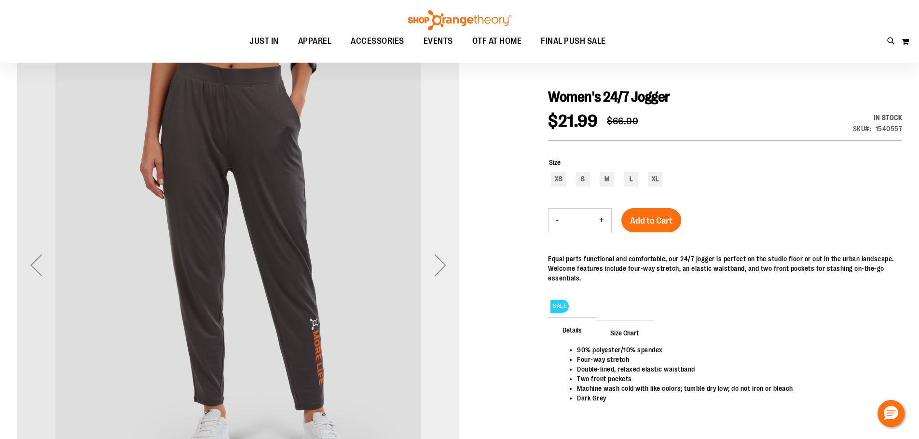
click at [443, 266] on div "Next" at bounding box center [440, 265] width 39 height 39
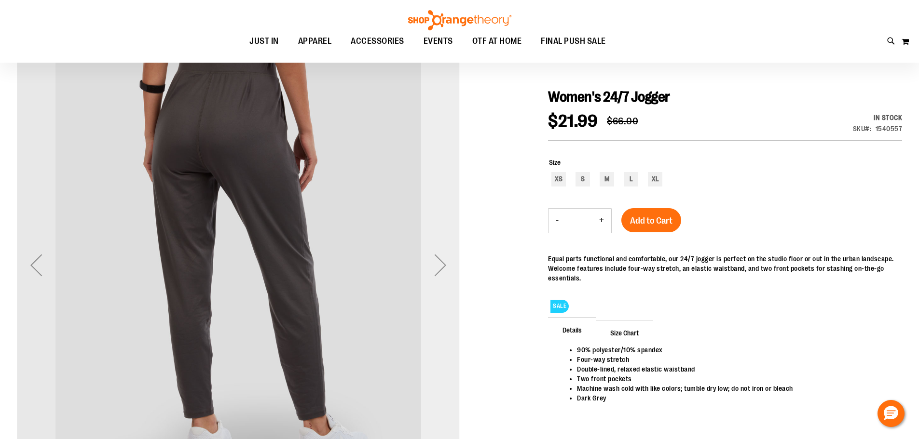
click at [446, 264] on div "Next" at bounding box center [440, 265] width 39 height 39
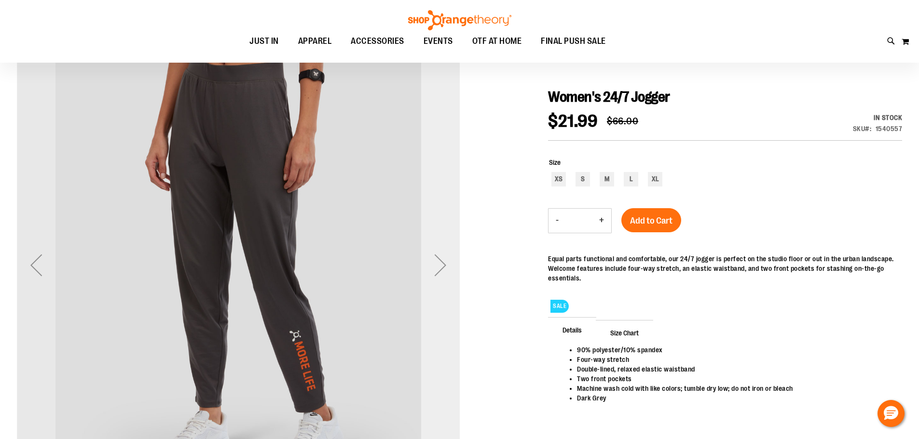
click at [450, 258] on div "Next" at bounding box center [440, 265] width 39 height 39
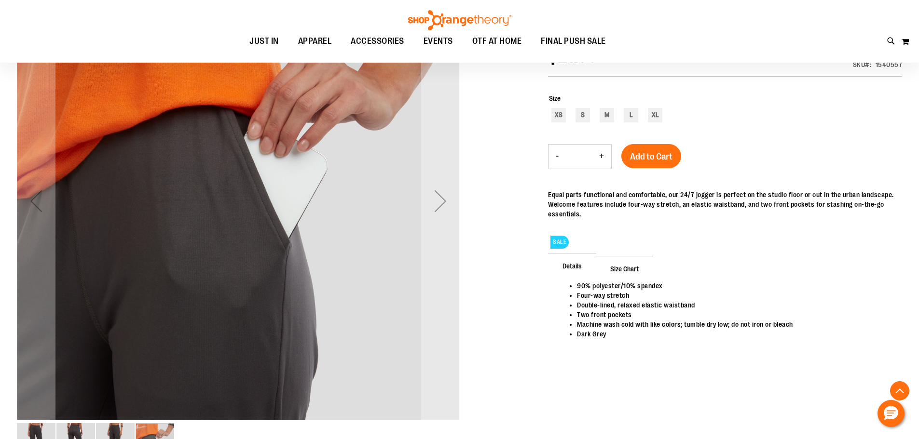
scroll to position [178, 0]
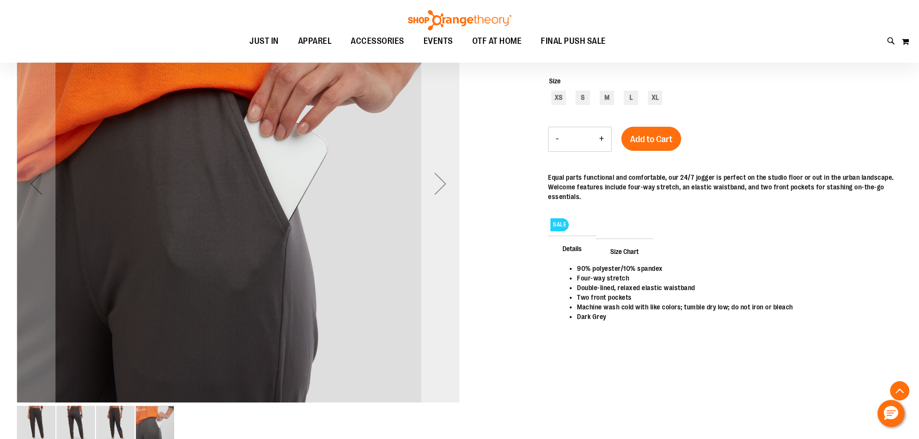
click at [441, 189] on div "Next" at bounding box center [440, 184] width 39 height 39
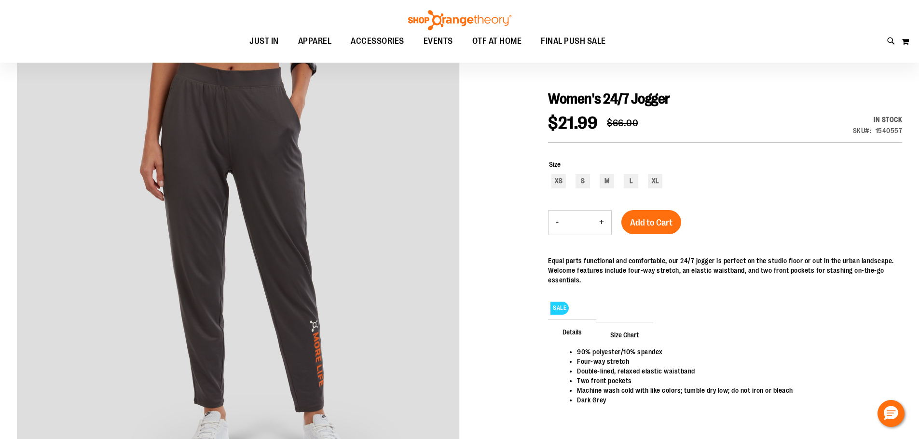
scroll to position [81, 0]
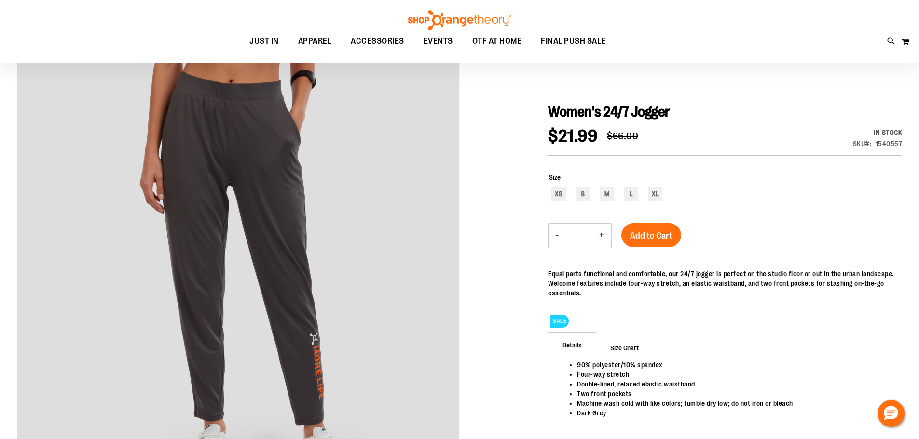
click at [624, 349] on span "Size Chart" at bounding box center [624, 347] width 57 height 25
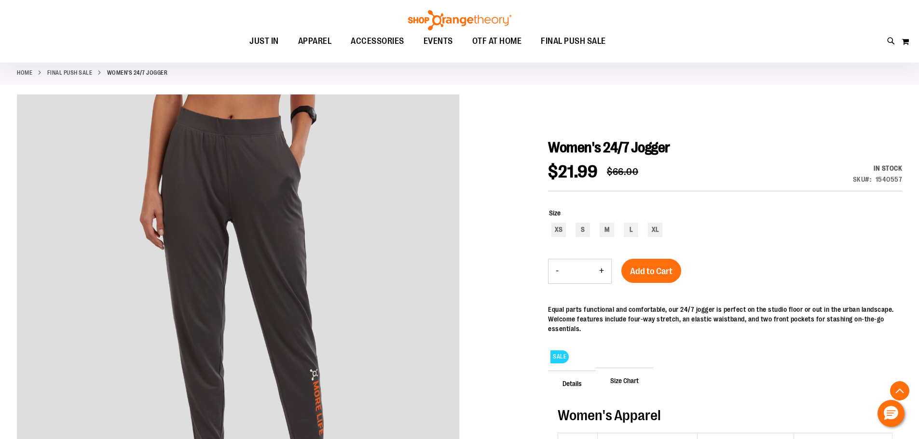
scroll to position [0, 0]
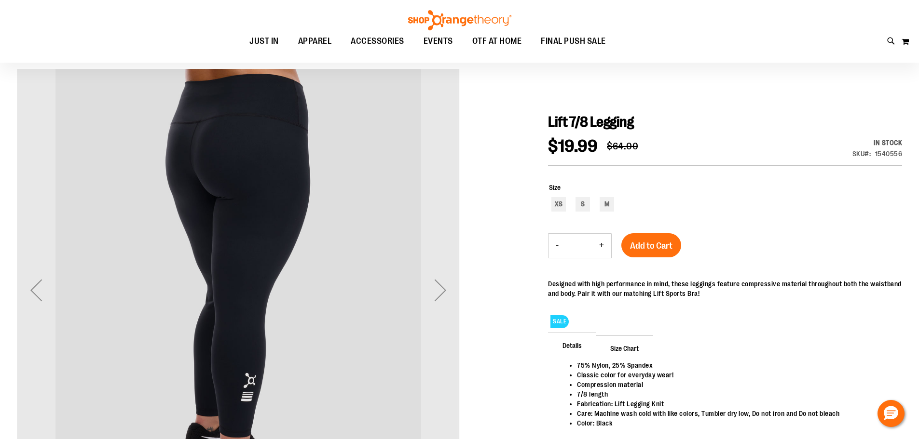
scroll to position [96, 0]
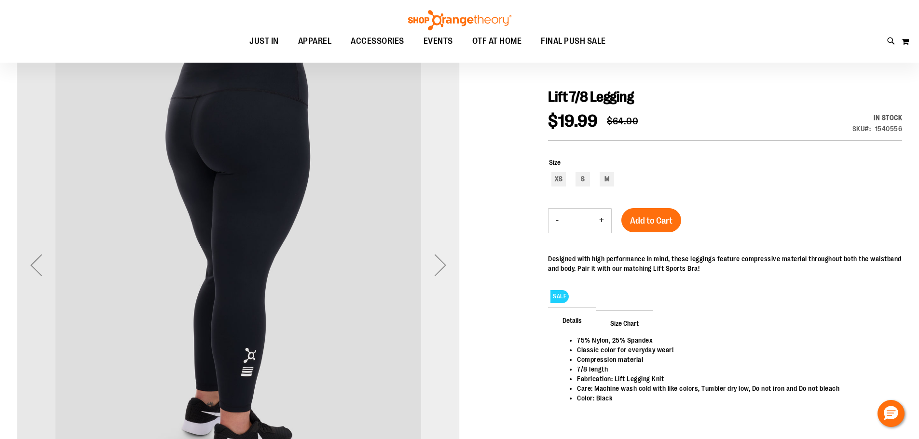
click at [443, 267] on div "Next" at bounding box center [440, 265] width 39 height 39
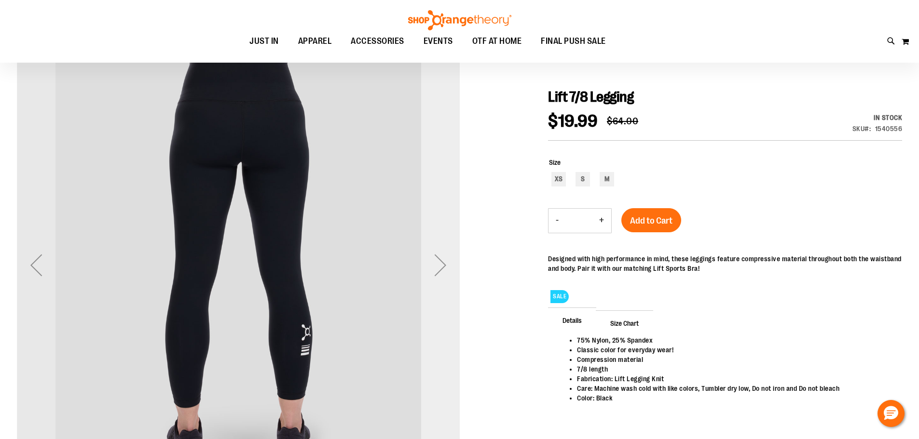
click at [443, 267] on div "Next" at bounding box center [440, 265] width 39 height 39
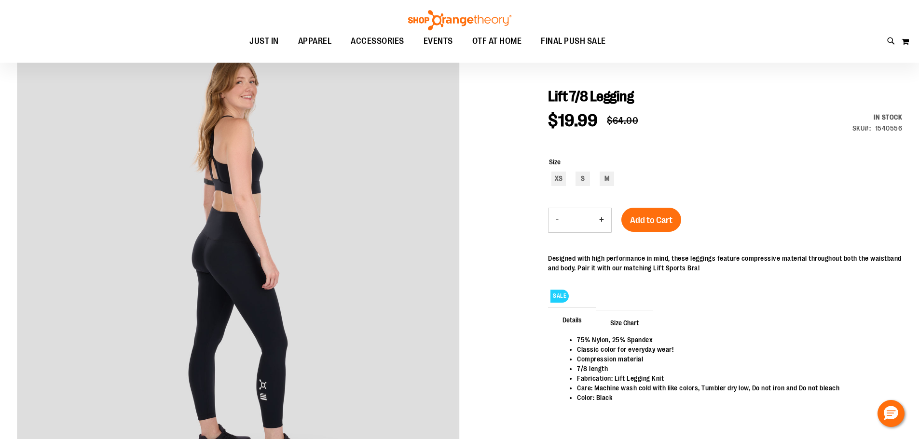
scroll to position [81, 0]
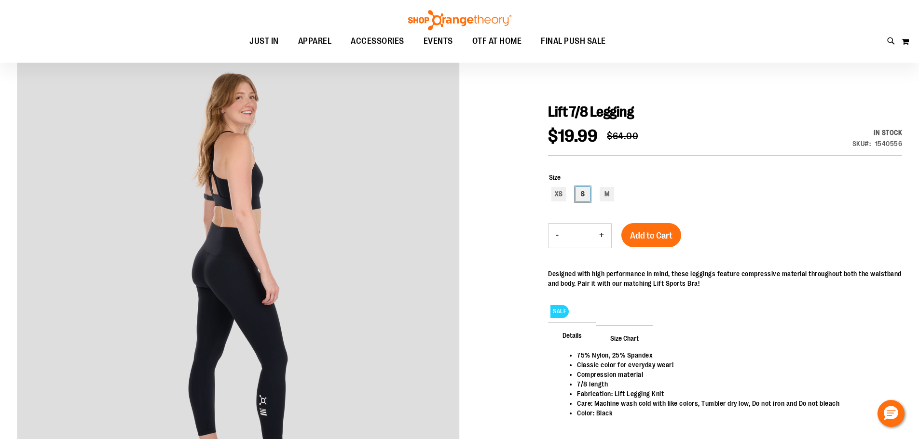
click at [587, 197] on div "S" at bounding box center [583, 194] width 14 height 14
type input "***"
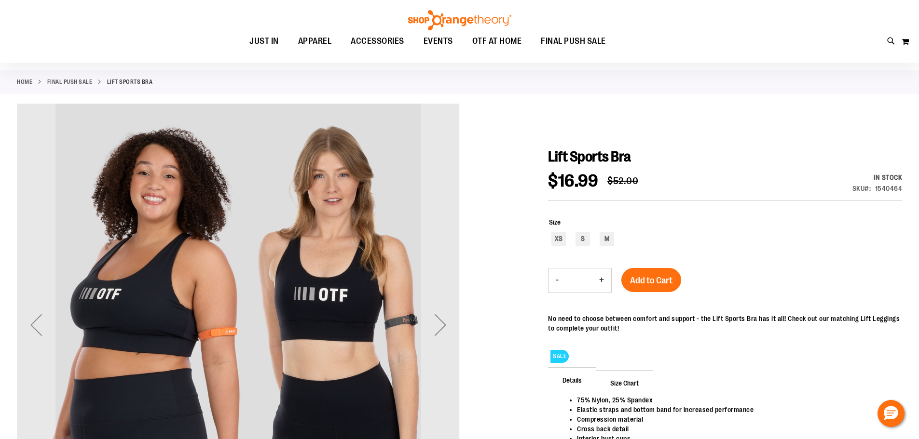
scroll to position [144, 0]
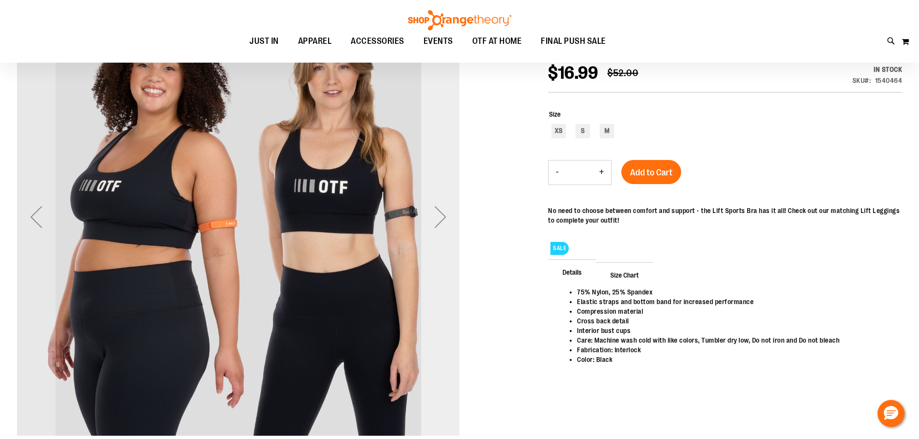
click at [444, 219] on div "Next" at bounding box center [440, 217] width 39 height 39
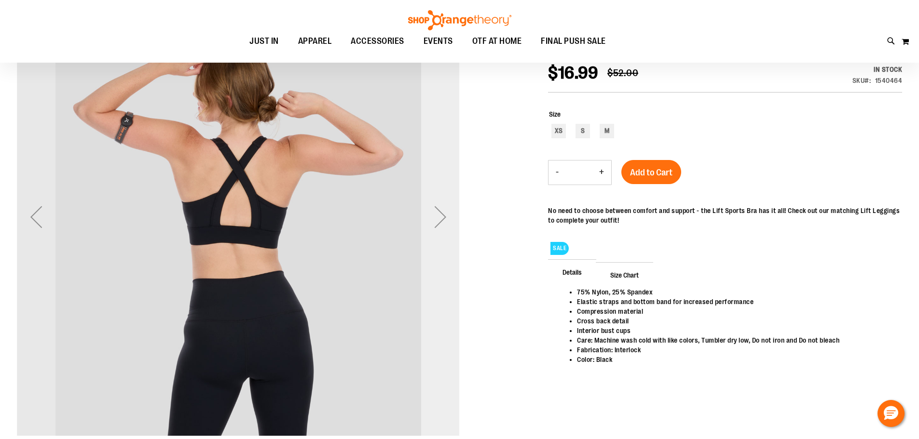
click at [449, 217] on div "Next" at bounding box center [440, 217] width 39 height 39
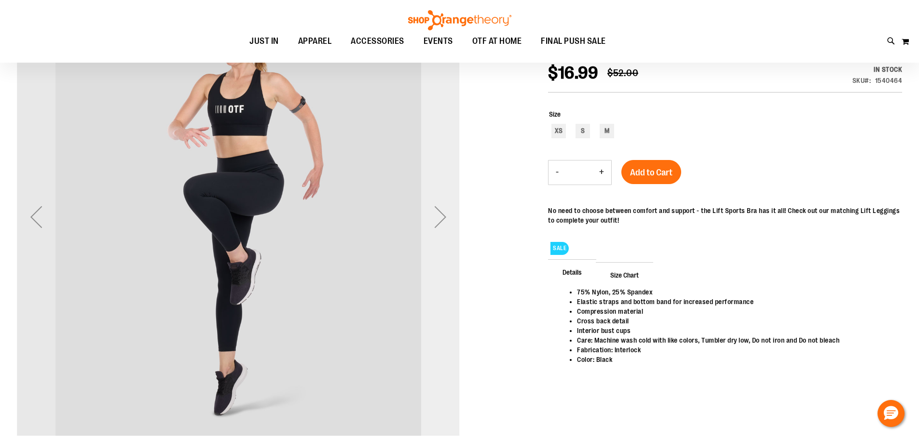
click at [450, 216] on div "Next" at bounding box center [440, 217] width 39 height 39
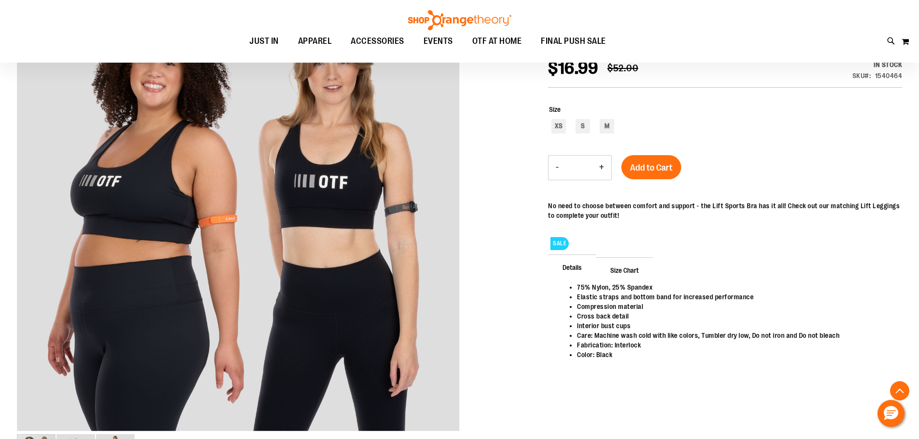
scroll to position [96, 0]
